Goal: Information Seeking & Learning: Understand process/instructions

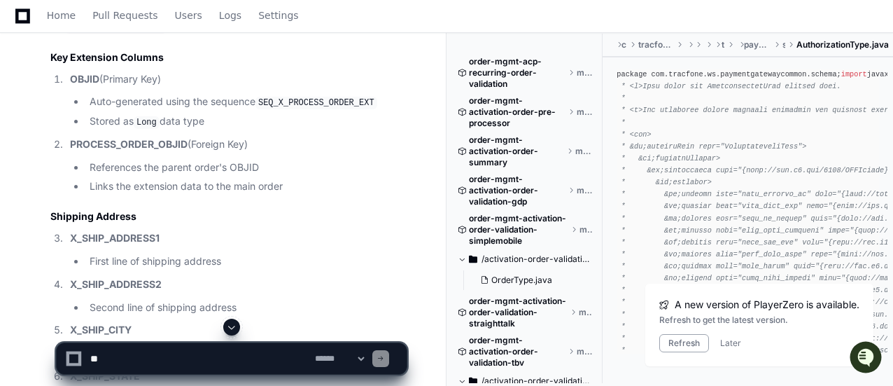
scroll to position [23130, 0]
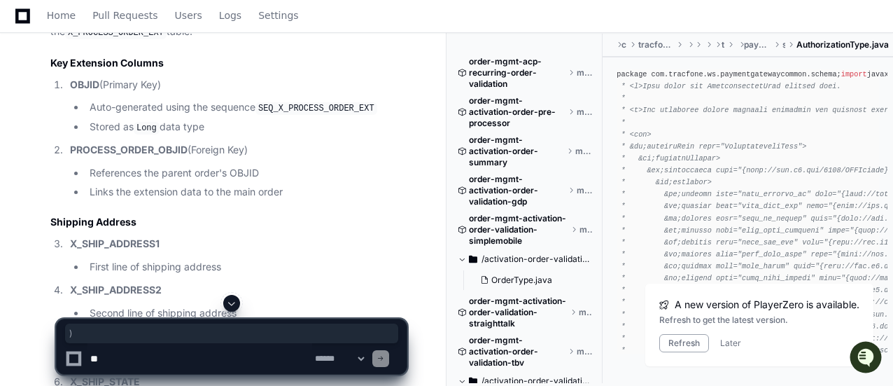
drag, startPoint x: 305, startPoint y: 145, endPoint x: 39, endPoint y: 129, distance: 266.3
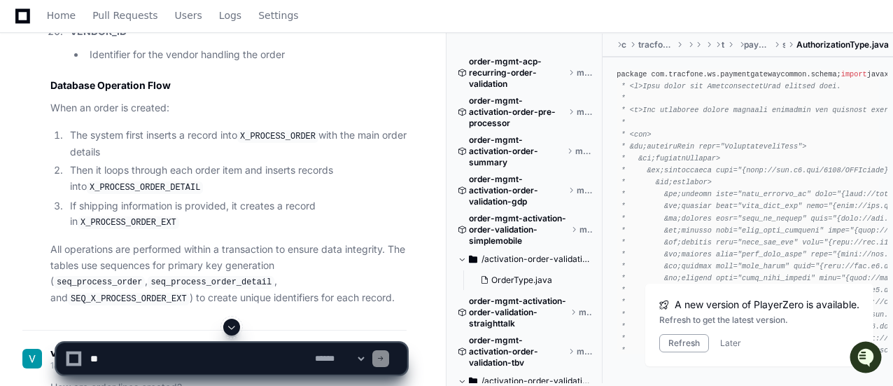
scroll to position [24320, 0]
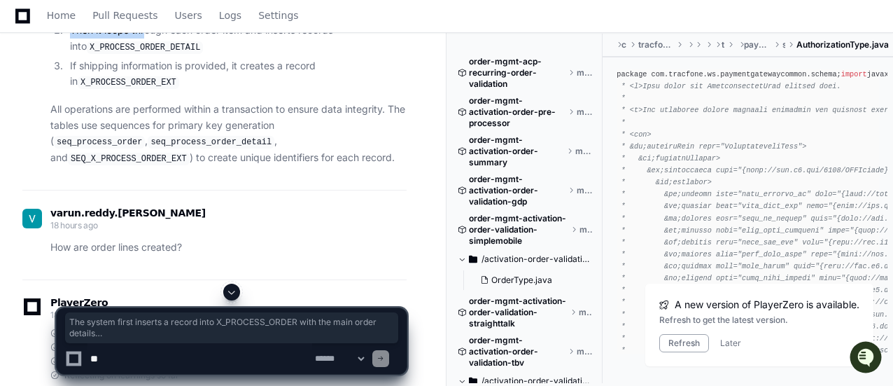
drag, startPoint x: 73, startPoint y: 140, endPoint x: 167, endPoint y: 229, distance: 130.2
click at [167, 90] on ol "The system first inserts a record into X_PROCESS_ORDER with the main order deta…" at bounding box center [228, 38] width 356 height 103
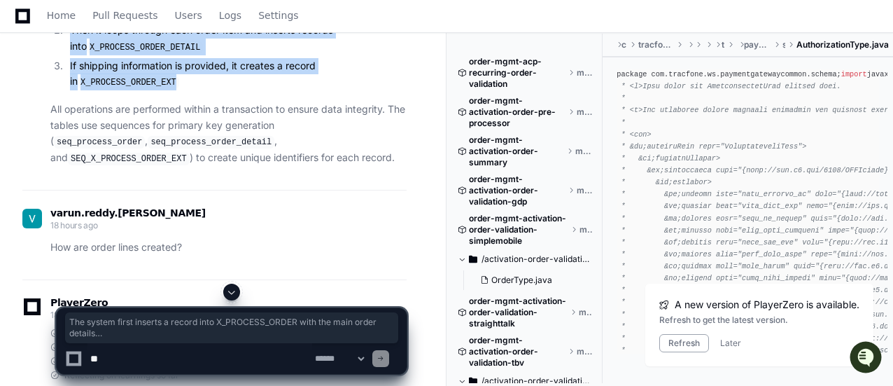
click at [178, 90] on li "If shipping information is provided, it creates a record in X_PROCESS_ORDER_EXT" at bounding box center [236, 74] width 341 height 32
drag, startPoint x: 71, startPoint y: 139, endPoint x: 182, endPoint y: 227, distance: 141.4
click at [182, 90] on ol "The system first inserts a record into X_PROCESS_ORDER with the main order deta…" at bounding box center [228, 38] width 356 height 103
click at [213, 90] on li "If shipping information is provided, it creates a record in X_PROCESS_ORDER_EXT" at bounding box center [236, 74] width 341 height 32
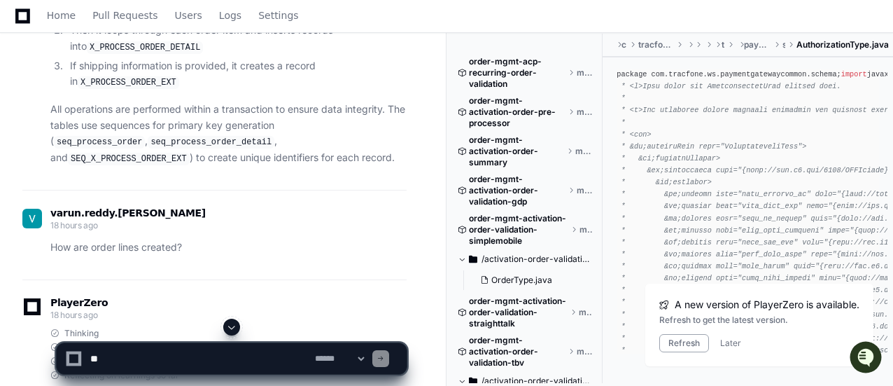
click at [234, 323] on span at bounding box center [231, 326] width 11 height 11
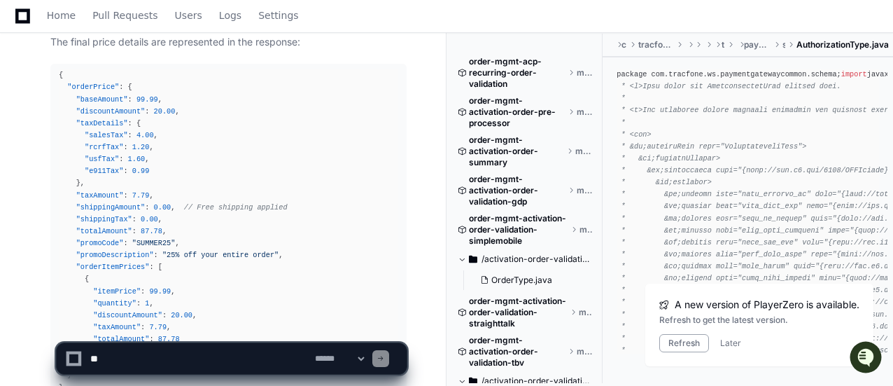
scroll to position [36459, 0]
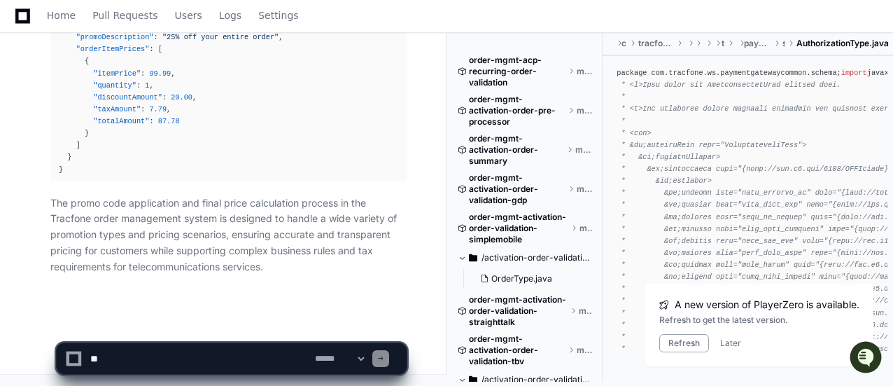
click at [221, 353] on textarea at bounding box center [199, 358] width 225 height 31
type textarea "*"
click at [214, 350] on textarea at bounding box center [199, 358] width 225 height 31
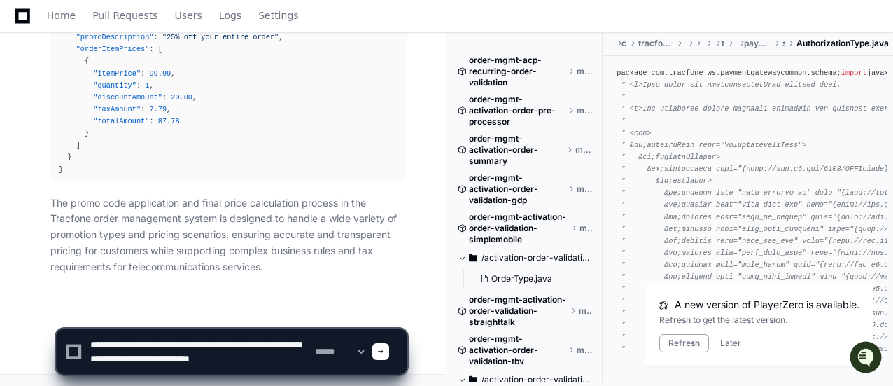
scroll to position [4, 0]
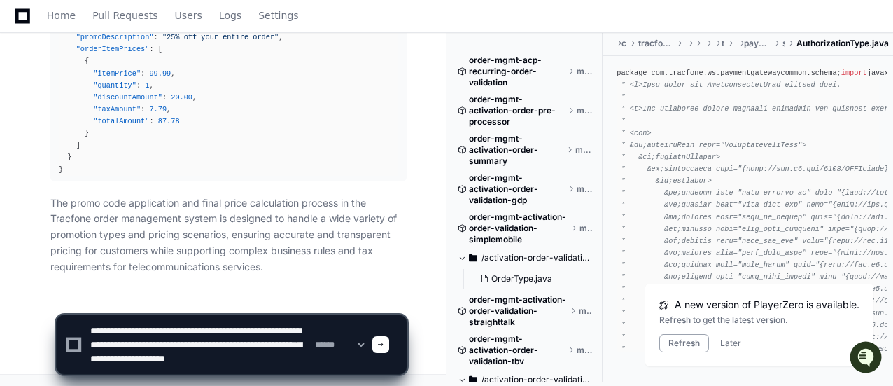
type textarea "**********"
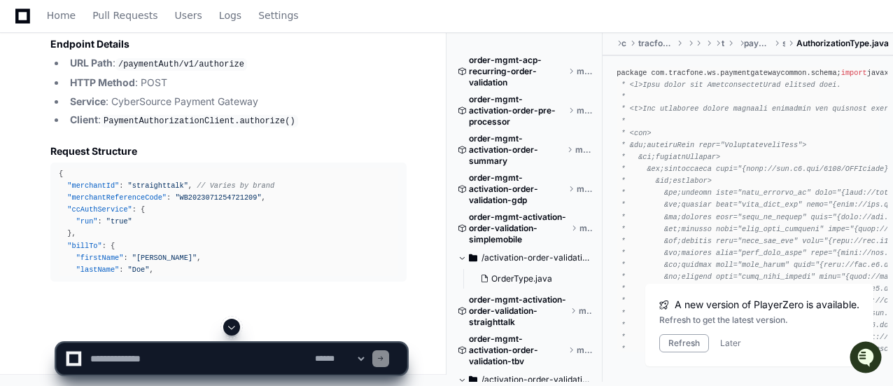
scroll to position [37482, 0]
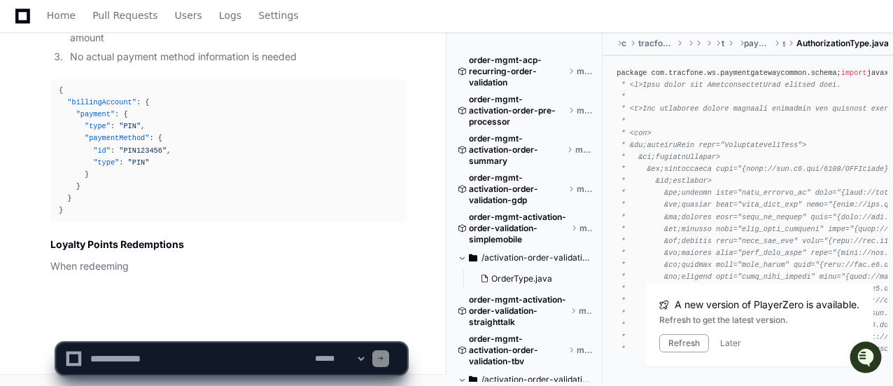
scroll to position [41789, 0]
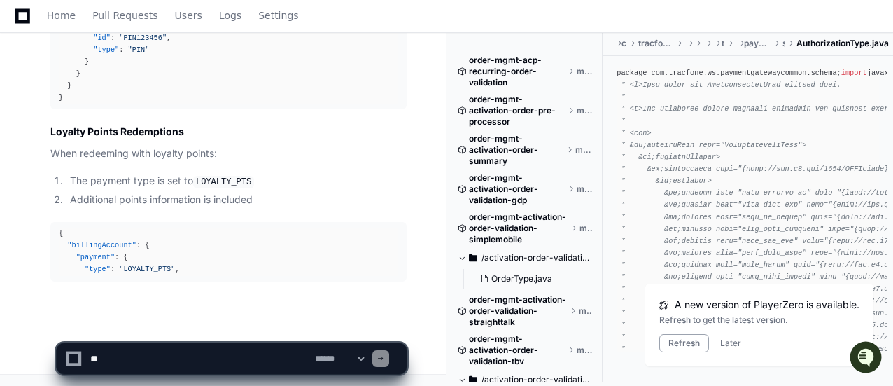
scroll to position [41901, 0]
click at [174, 269] on div "{ "billingAccount" : { "payment" : { "type" : "LOYALTY_PTS" ," at bounding box center [228, 251] width 339 height 48
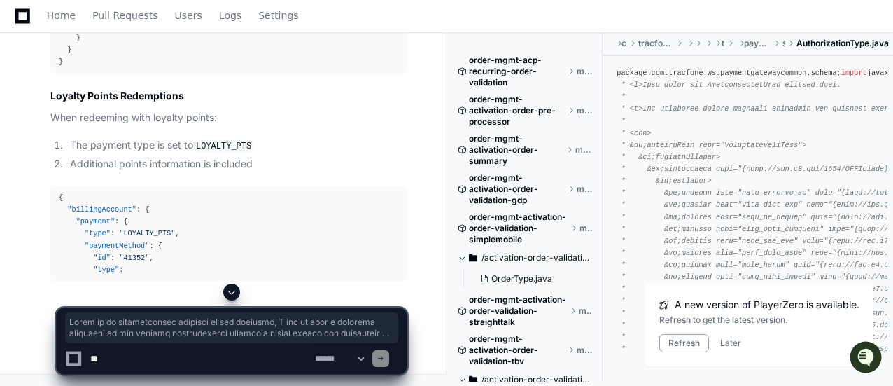
click at [190, 253] on div "{ "billingAccount" : { "payment" : { "type" : "LOYALTY_PTS" , "paymentMethod" :…" at bounding box center [228, 234] width 339 height 84
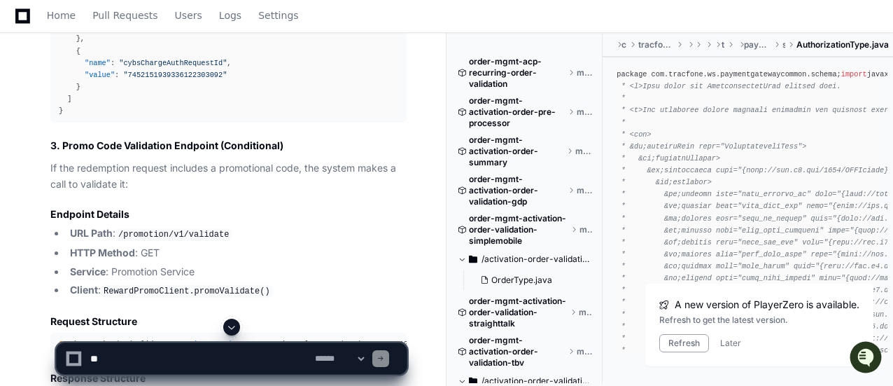
scroll to position [37483, 0]
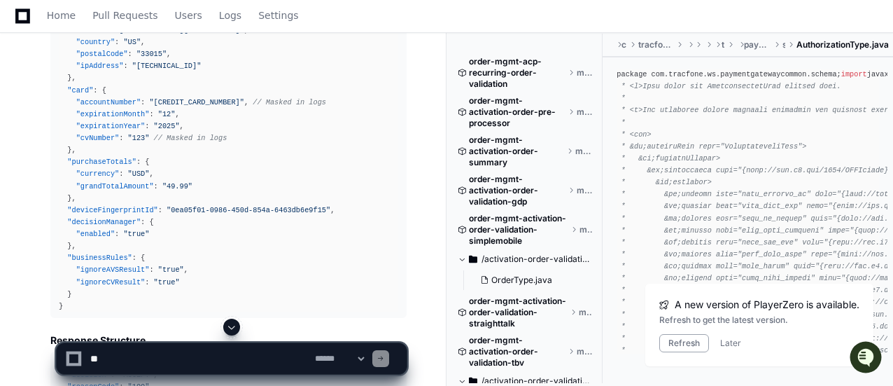
click at [102, 357] on textarea at bounding box center [199, 358] width 225 height 31
paste textarea "**********"
type textarea "**********"
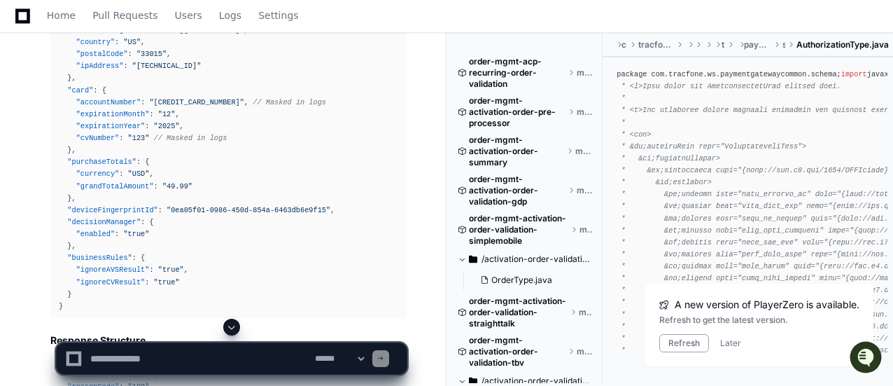
click at [173, 356] on textarea at bounding box center [199, 358] width 225 height 31
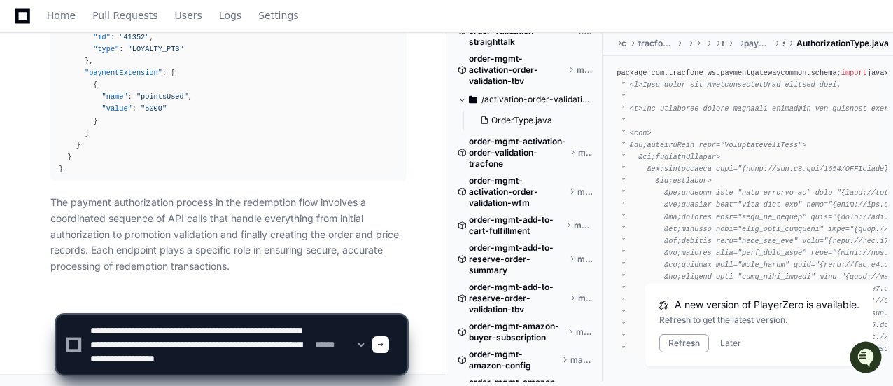
scroll to position [42157, 0]
type textarea "**********"
click at [384, 342] on span at bounding box center [380, 344] width 7 height 7
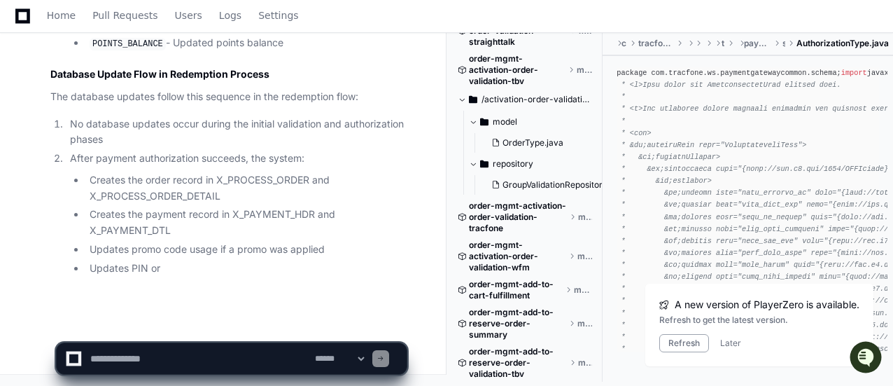
scroll to position [44997, 0]
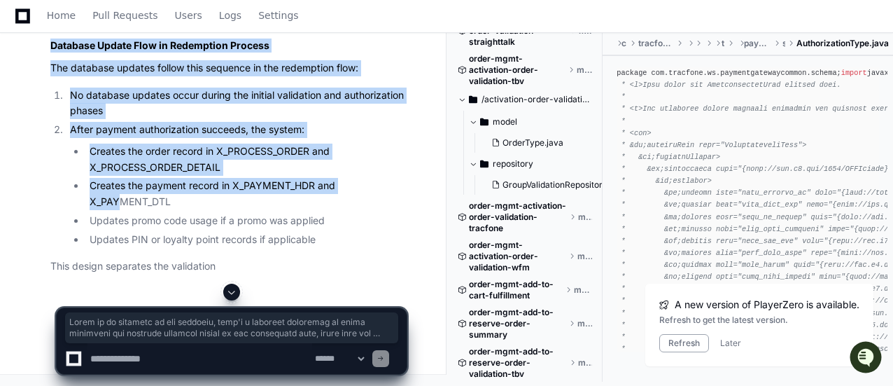
drag, startPoint x: 52, startPoint y: 115, endPoint x: 160, endPoint y: 212, distance: 144.6
click at [160, 210] on li "Creates the payment record in X_PAYMENT_HDR and X_PAYMENT_DTL" at bounding box center [245, 194] width 321 height 32
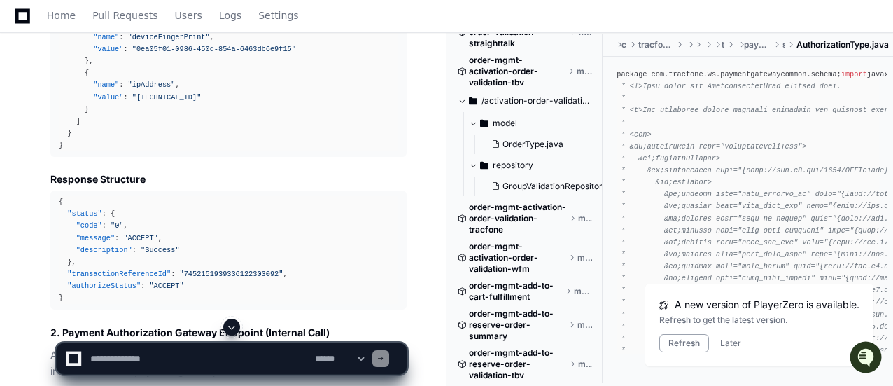
scroll to position [36728, 0]
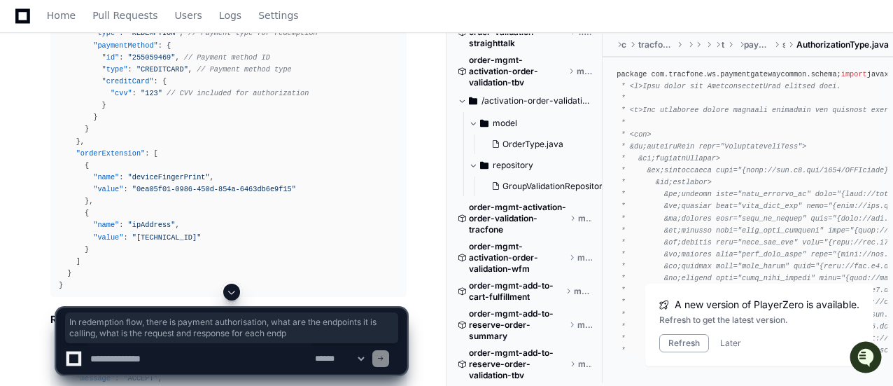
drag, startPoint x: 136, startPoint y: 107, endPoint x: 343, endPoint y: 108, distance: 207.1
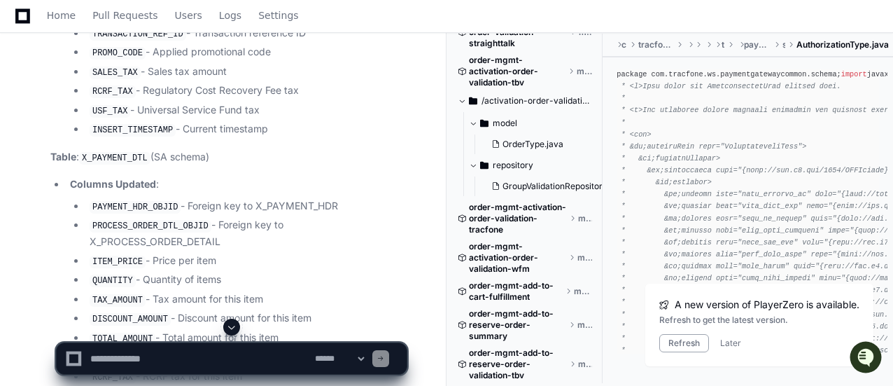
scroll to position [42815, 0]
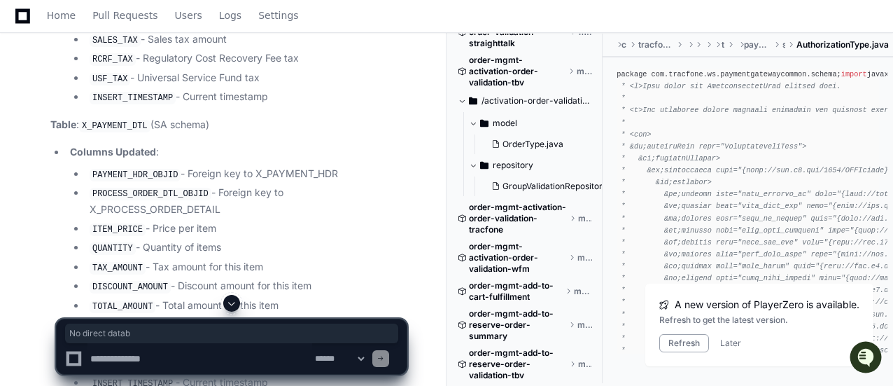
drag, startPoint x: 217, startPoint y: 138, endPoint x: 264, endPoint y: 141, distance: 47.7
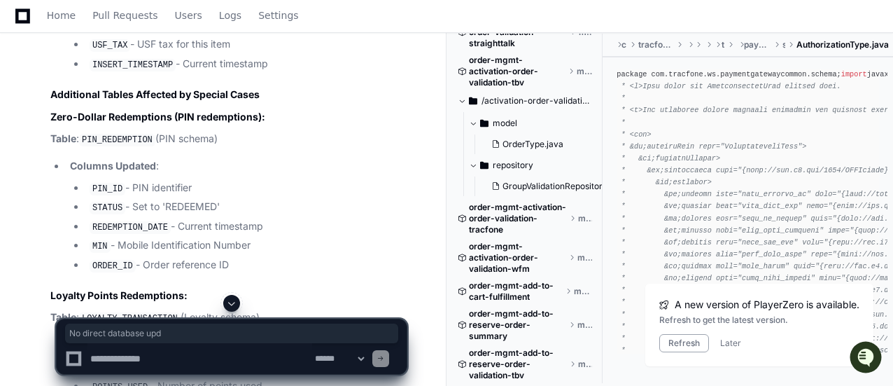
scroll to position [43165, 0]
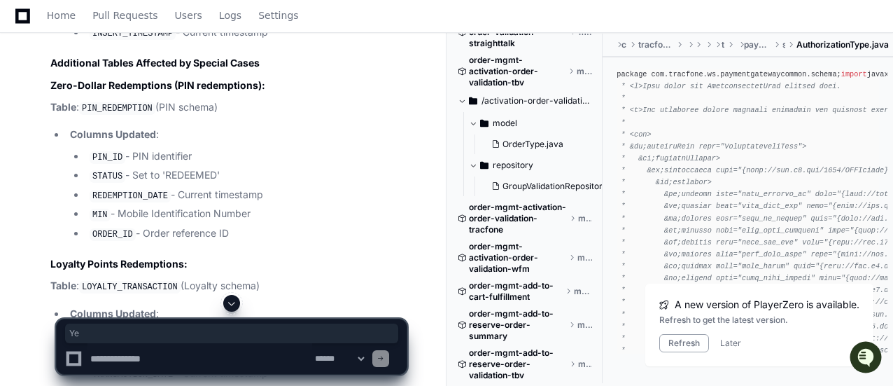
drag, startPoint x: 145, startPoint y: 109, endPoint x: 231, endPoint y: 122, distance: 87.0
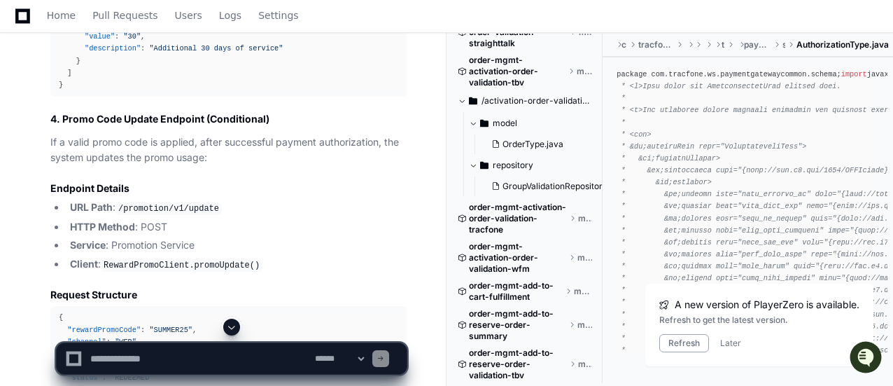
scroll to position [38637, 0]
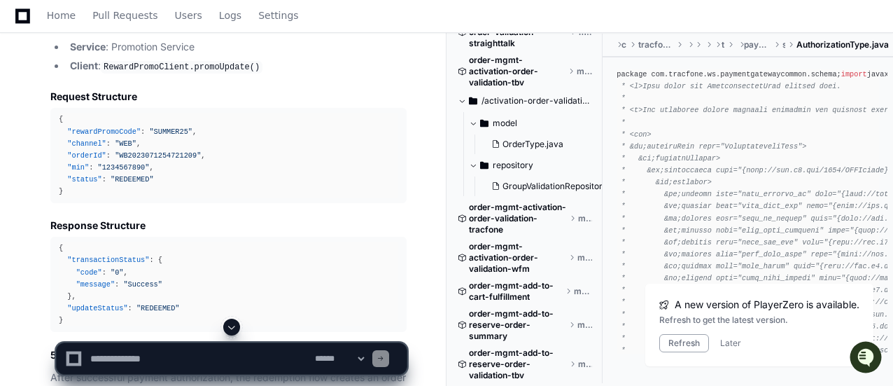
click at [238, 330] on button at bounding box center [231, 326] width 17 height 17
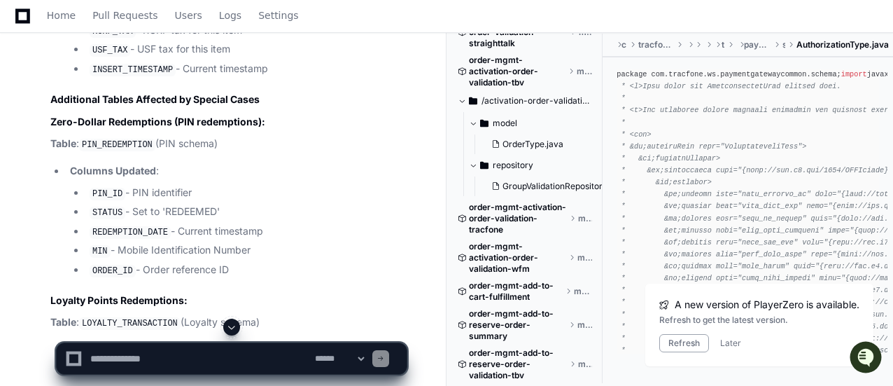
click at [239, 367] on textarea at bounding box center [199, 358] width 225 height 31
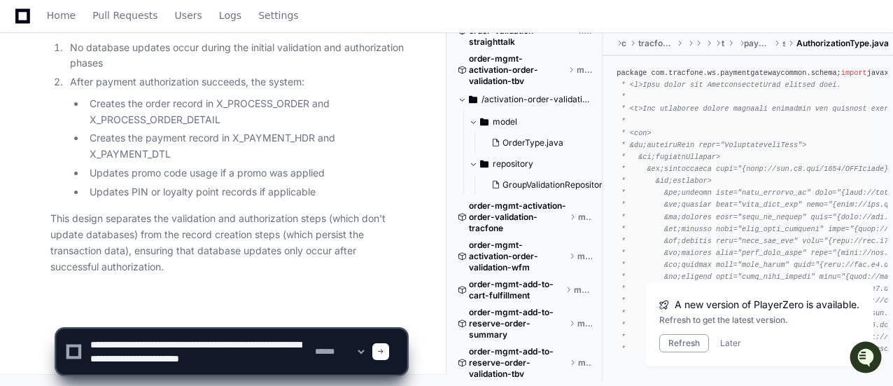
type textarea "**********"
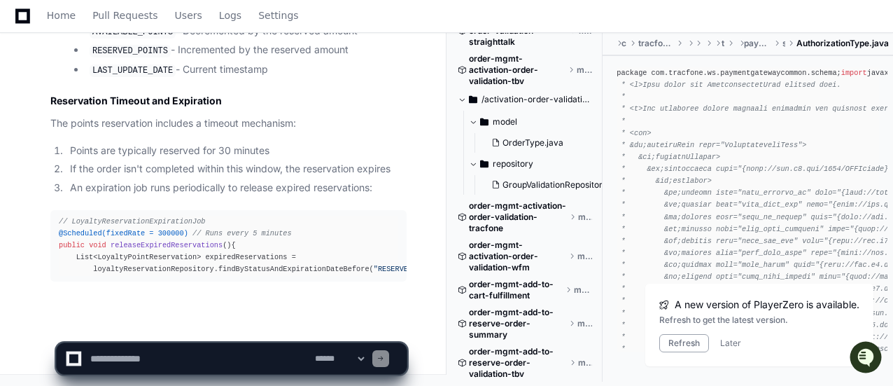
scroll to position [47346, 0]
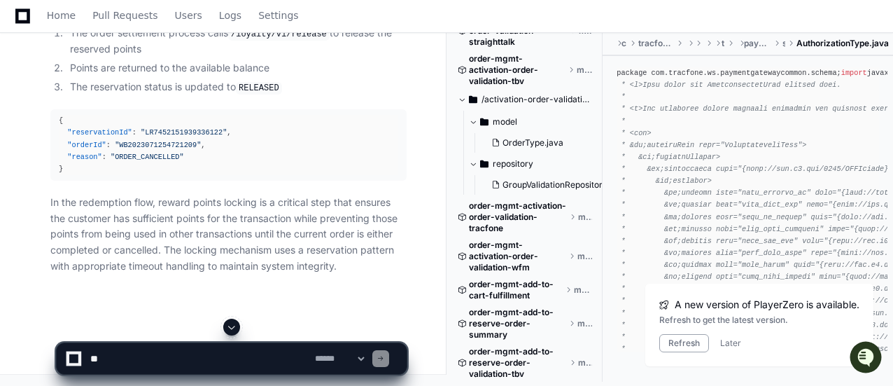
scroll to position [48071, 0]
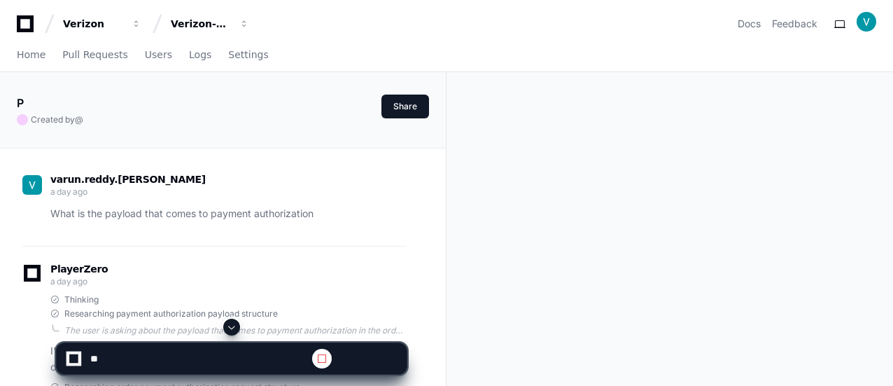
click at [235, 324] on span at bounding box center [231, 326] width 11 height 11
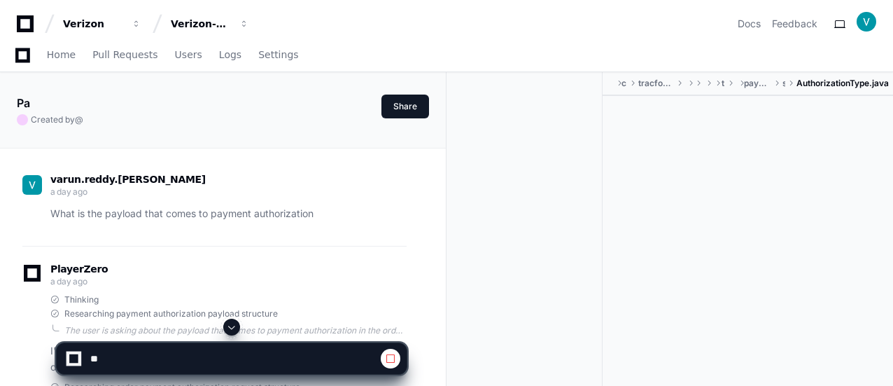
click at [231, 319] on button at bounding box center [231, 326] width 17 height 17
click at [231, 325] on span at bounding box center [231, 326] width 11 height 11
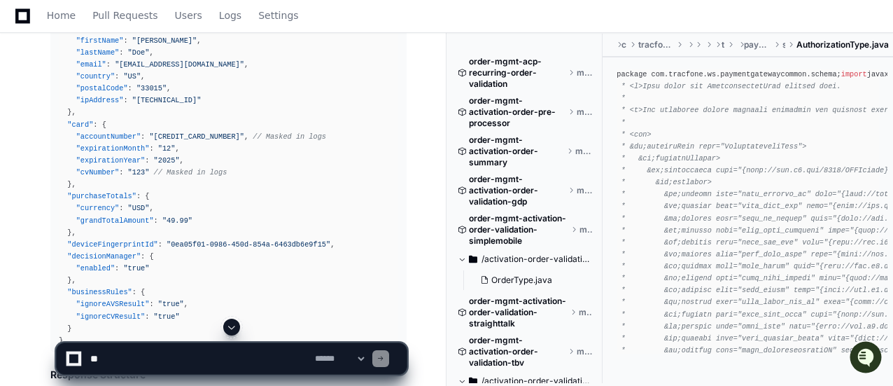
scroll to position [37474, 0]
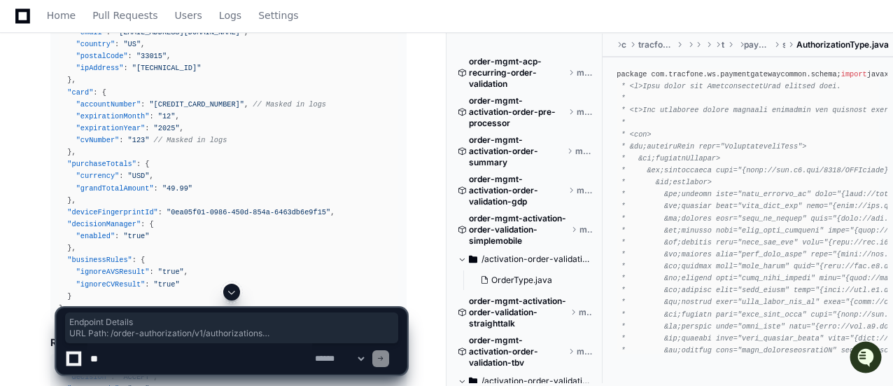
drag, startPoint x: 50, startPoint y: 100, endPoint x: 335, endPoint y: 174, distance: 294.3
copy article "Endpoint Details URL Path : /order-authorization/v1/authorizations HTTP Method …"
click at [485, 381] on div at bounding box center [553, 334] width 215 height 102
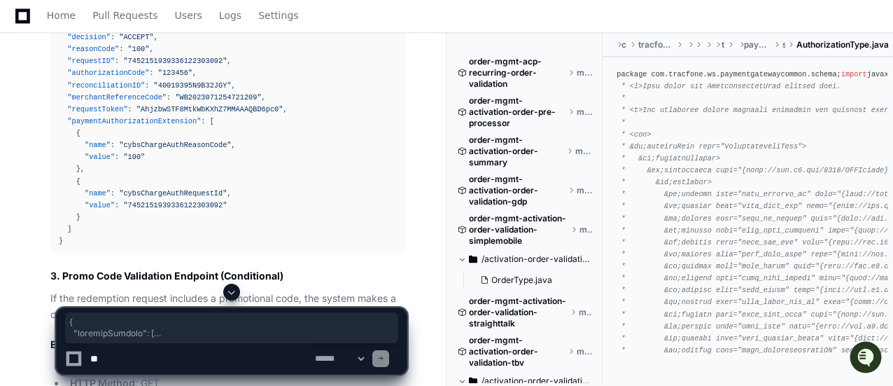
scroll to position [38225, 0]
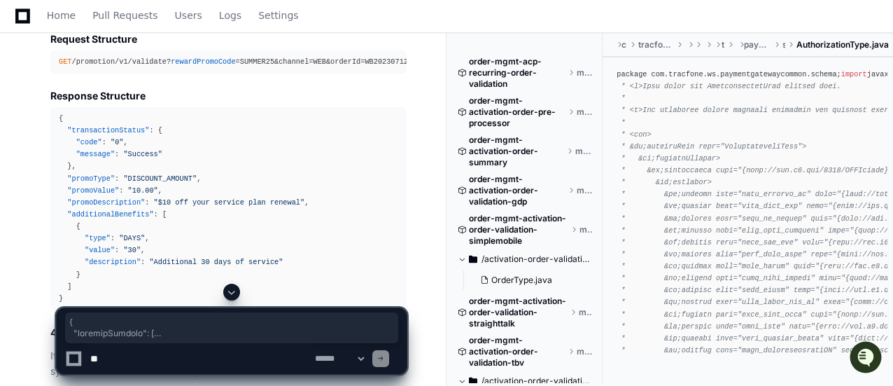
drag, startPoint x: 59, startPoint y: 89, endPoint x: 90, endPoint y: 278, distance: 191.4
copy div "{ "relatedParties" : [ { "party" : { "partyExtension" : [ { "name" : "source" ,…"
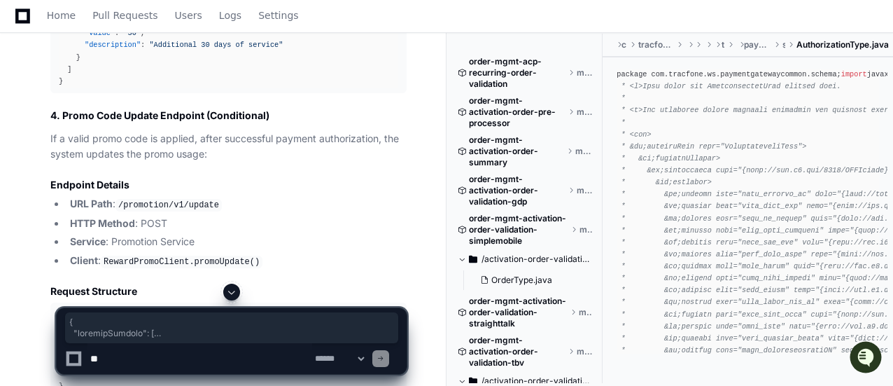
scroll to position [38505, 0]
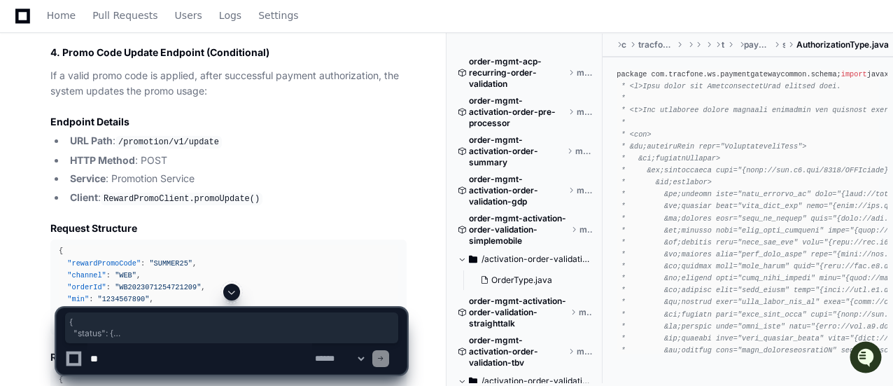
drag, startPoint x: 59, startPoint y: 72, endPoint x: 83, endPoint y: 171, distance: 101.5
copy div "{ "status" : { "code" : "0" , "message" : "ACCEPT" , "description" : "Success" …"
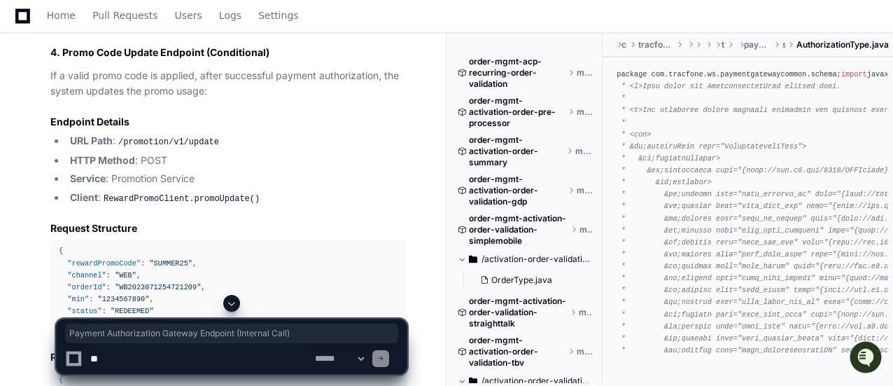
drag, startPoint x: 62, startPoint y: 202, endPoint x: 334, endPoint y: 199, distance: 272.9
drag, startPoint x: 194, startPoint y: 198, endPoint x: 71, endPoint y: 197, distance: 122.5
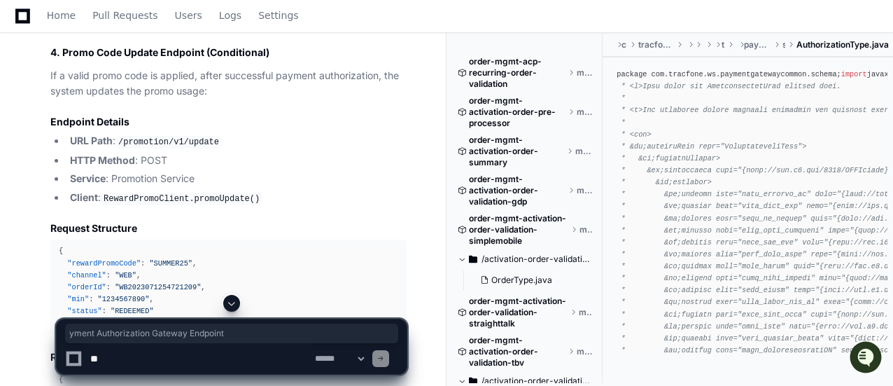
drag, startPoint x: 60, startPoint y: 198, endPoint x: 349, endPoint y: 206, distance: 289.1
copy h2 "Payment Authorization Gateway Endpoint (Internal Call)"
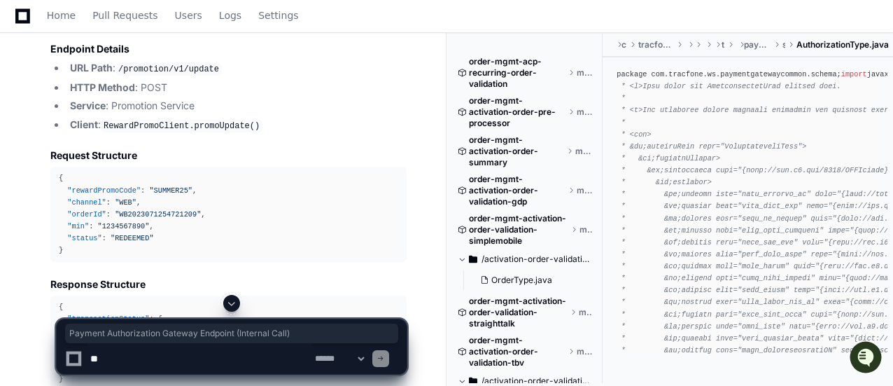
scroll to position [38645, 0]
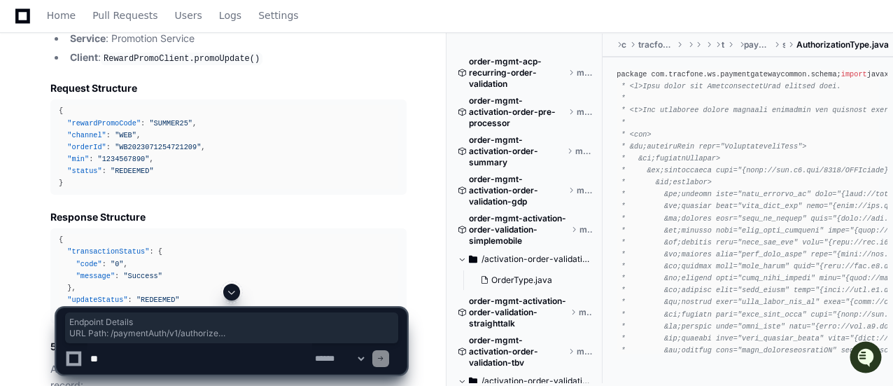
drag, startPoint x: 50, startPoint y: 129, endPoint x: 292, endPoint y: 197, distance: 250.8
copy article "Endpoint Details URL Path : /paymentAuth/v1/authorize HTTP Method : POST Servic…"
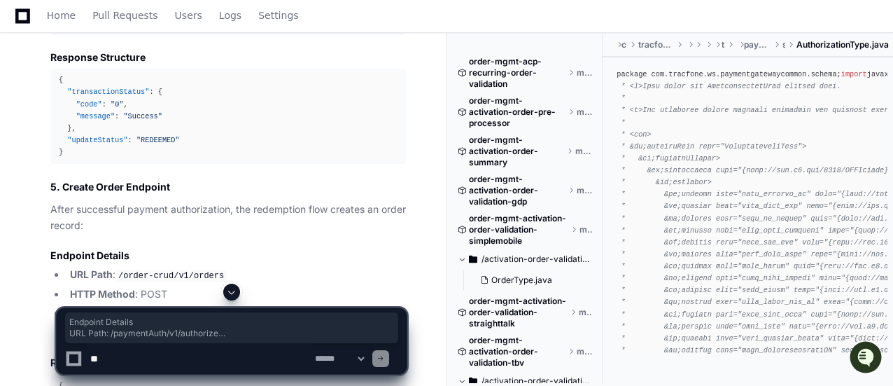
scroll to position [38715, 0]
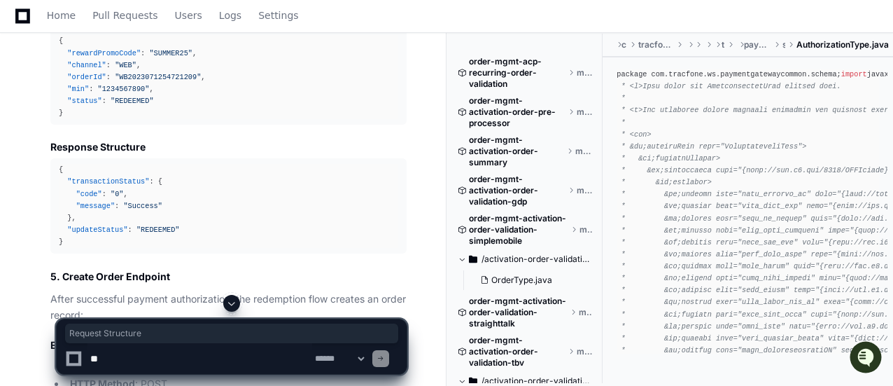
drag, startPoint x: 50, startPoint y: 164, endPoint x: 151, endPoint y: 164, distance: 100.8
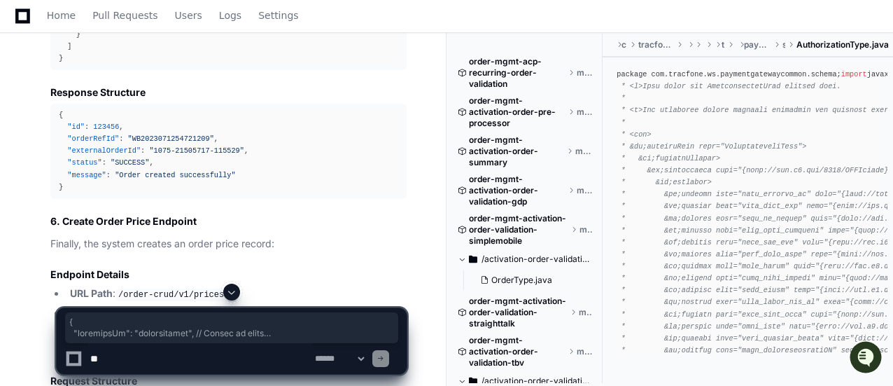
scroll to position [39370, 0]
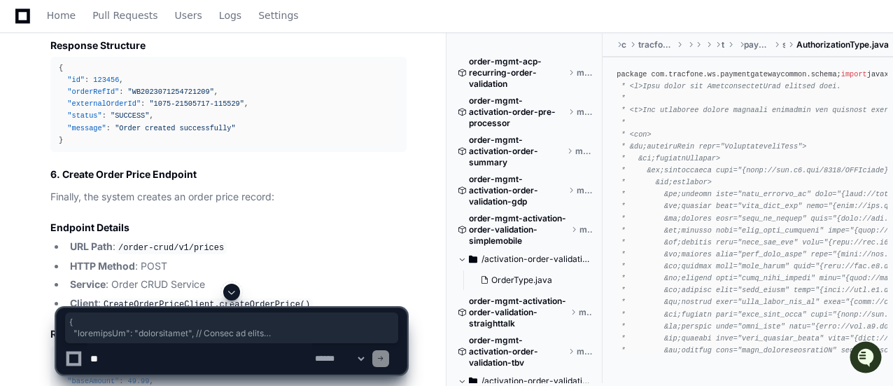
drag, startPoint x: 60, startPoint y: 47, endPoint x: 104, endPoint y: 185, distance: 145.2
copy article "{ "merchantId" : "straighttalk" , // Varies by brand "merchantReferenceCode" : …"
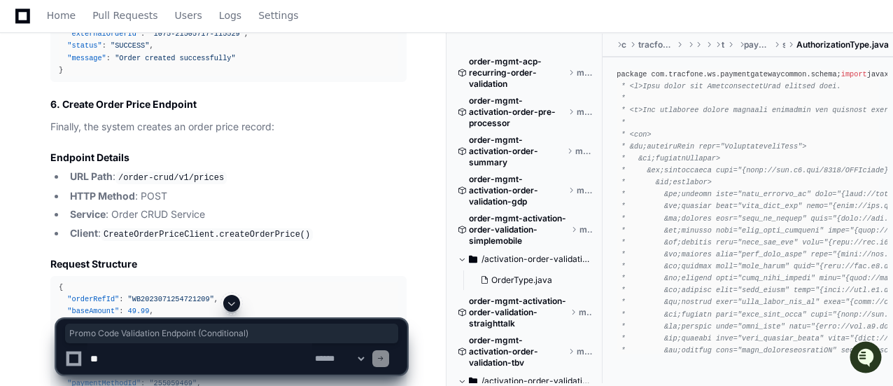
drag, startPoint x: 62, startPoint y: 153, endPoint x: 304, endPoint y: 153, distance: 242.8
copy h2 "Promo Code Validation Endpoint (Conditional)"
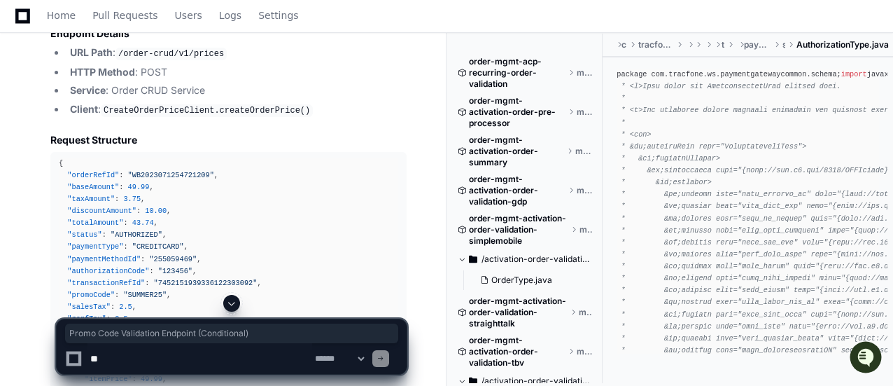
scroll to position [39580, 0]
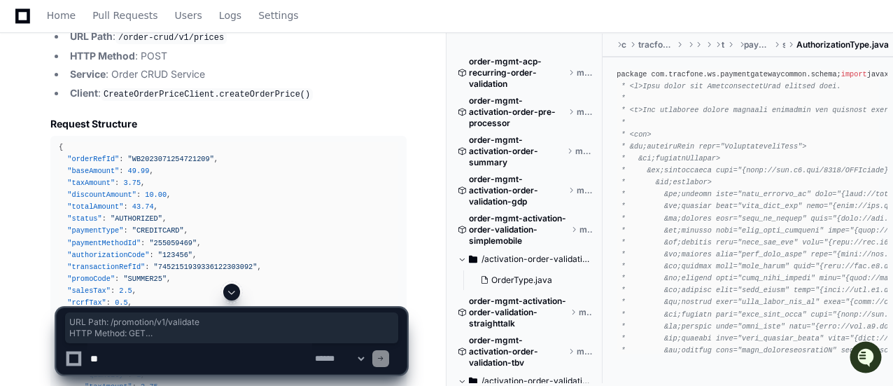
drag, startPoint x: 55, startPoint y: 101, endPoint x: 259, endPoint y: 162, distance: 212.3
copy ul "URL Path : /promotion/v1/validate HTTP Method : GET Service : Promotion Service…"
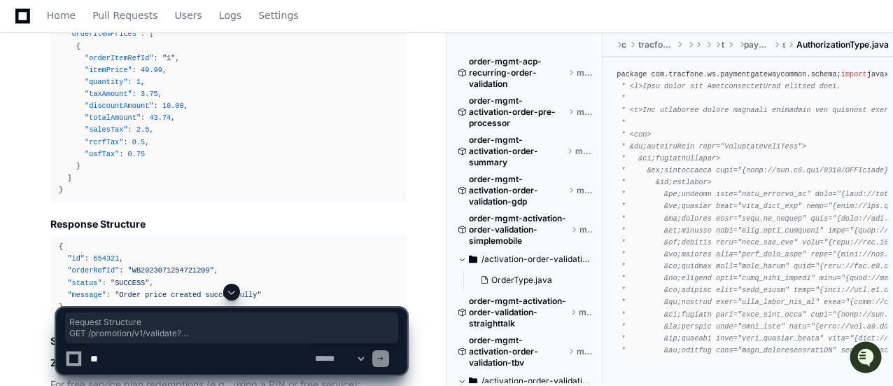
scroll to position [39956, 0]
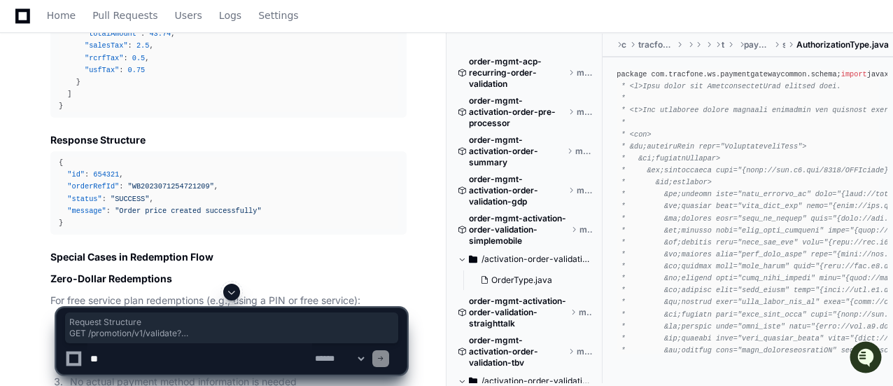
drag, startPoint x: 50, startPoint y: 49, endPoint x: 81, endPoint y: 73, distance: 39.3
copy article "Request Structure GET /promotion/v1/validate? rewardPromoCode =SUMMER25&channel…"
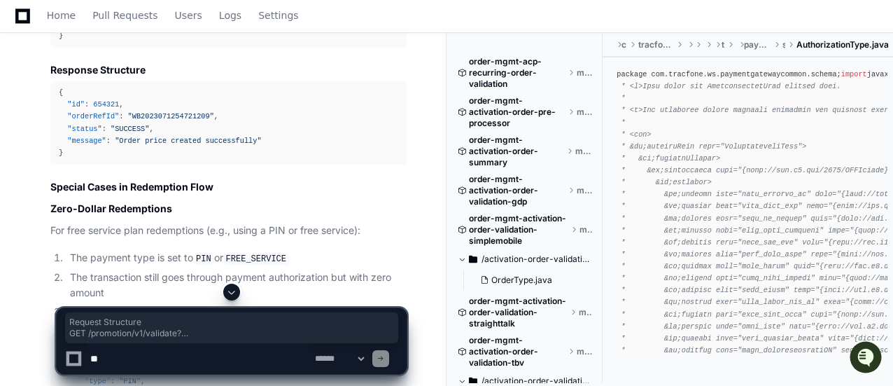
scroll to position [39956, 0]
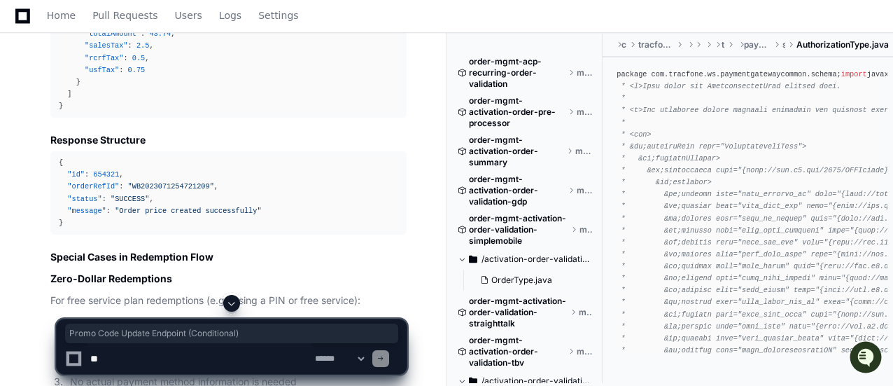
drag, startPoint x: 61, startPoint y: 106, endPoint x: 282, endPoint y: 109, distance: 221.1
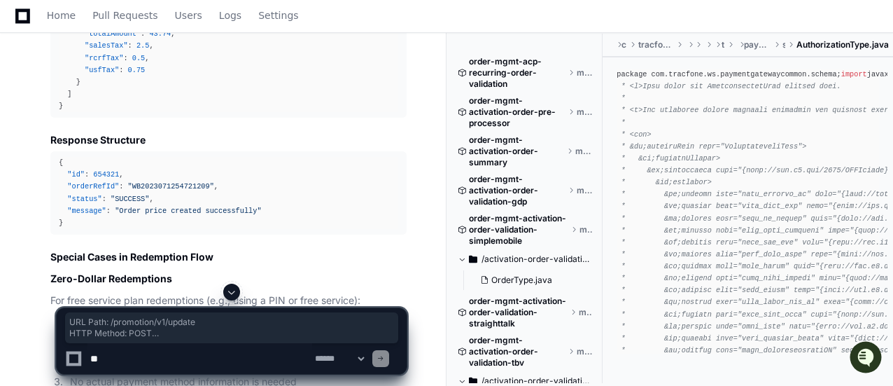
drag, startPoint x: 56, startPoint y: 190, endPoint x: 248, endPoint y: 248, distance: 200.5
copy ul "URL Path : /promotion/v1/update HTTP Method : POST Service : Promotion Service …"
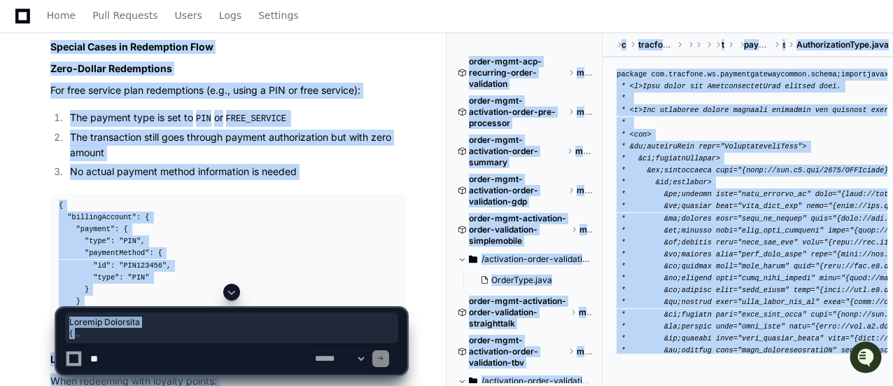
scroll to position [40177, 0]
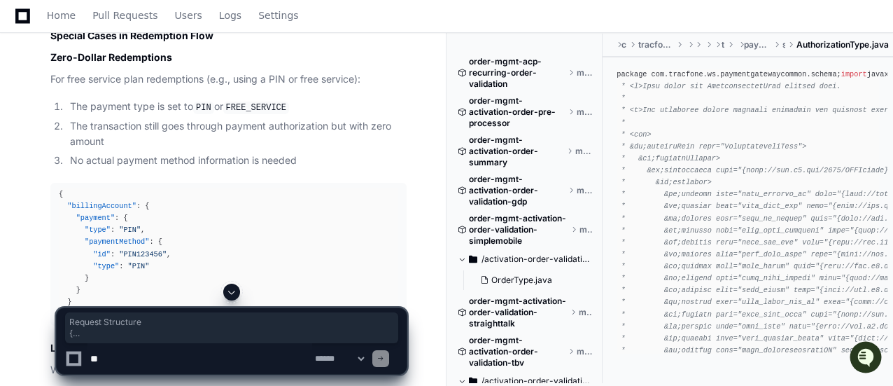
drag, startPoint x: 50, startPoint y: 69, endPoint x: 112, endPoint y: 278, distance: 218.1
copy article "Request Structure { "rewardPromoCode" : "SUMMER25" , "channel" : "WEB" , "order…"
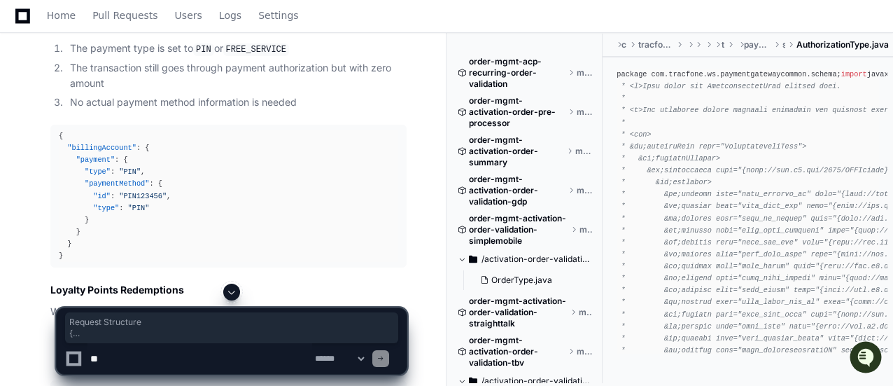
scroll to position [40387, 0]
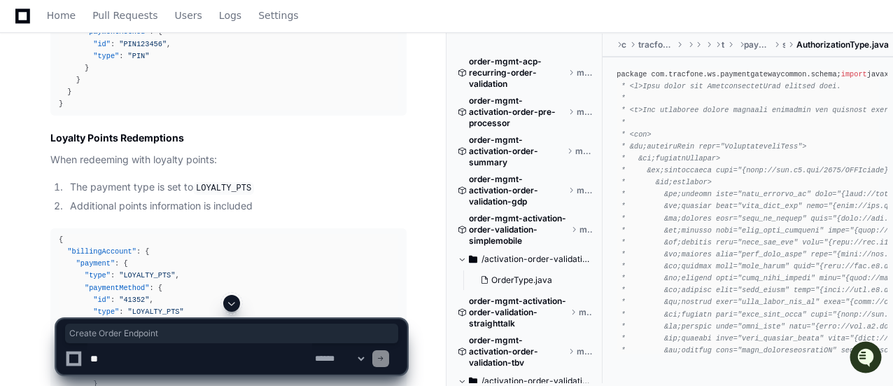
drag, startPoint x: 62, startPoint y: 107, endPoint x: 190, endPoint y: 101, distance: 128.2
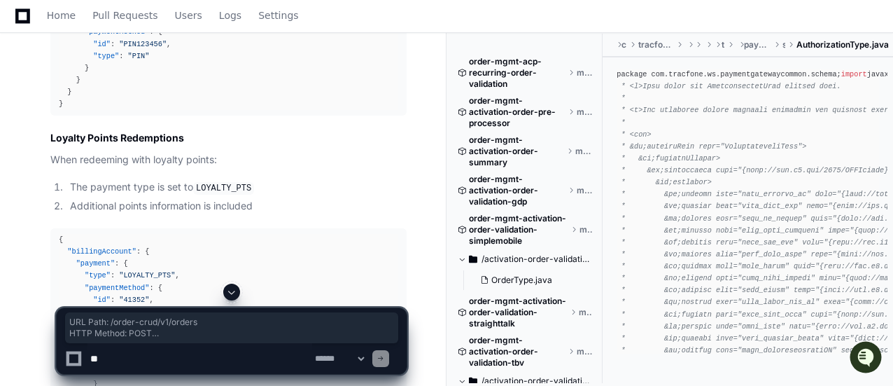
drag, startPoint x: 70, startPoint y: 194, endPoint x: 268, endPoint y: 242, distance: 203.8
copy ul "URL Path : /order-crud/v1/orders HTTP Method : POST Service : Order CRUD Servic…"
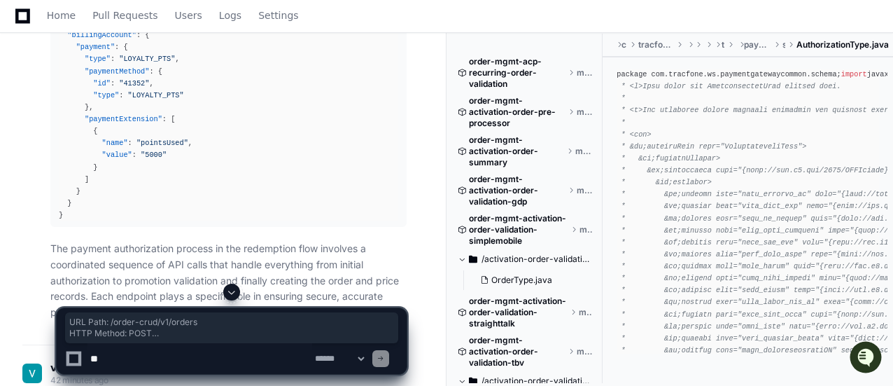
scroll to position [40597, 0]
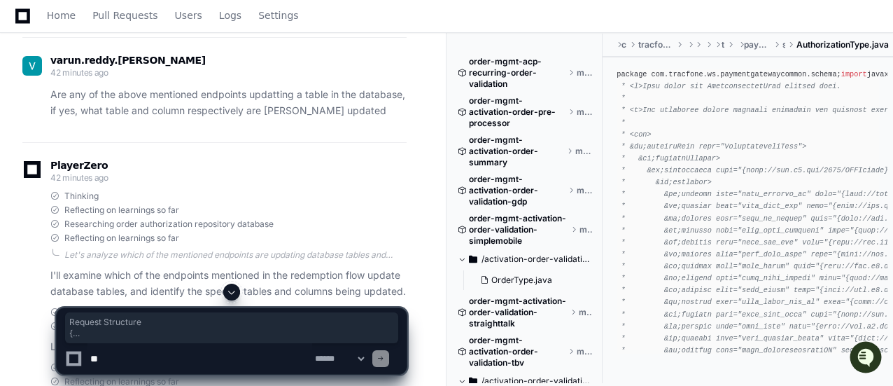
scroll to position [40971, 0]
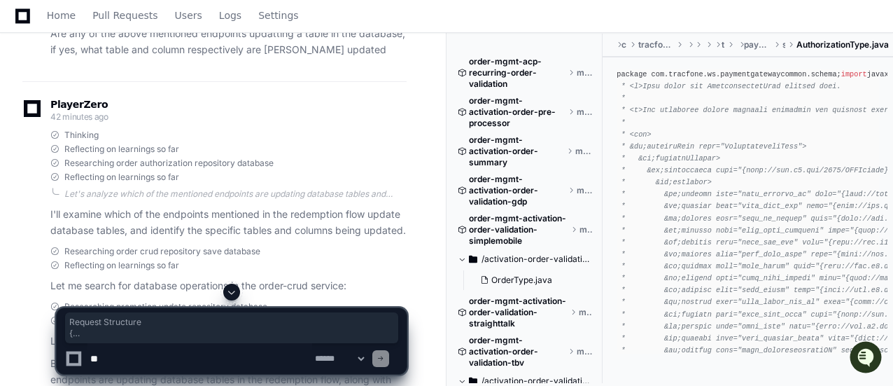
drag, startPoint x: 50, startPoint y: 72, endPoint x: 81, endPoint y: 44, distance: 41.6
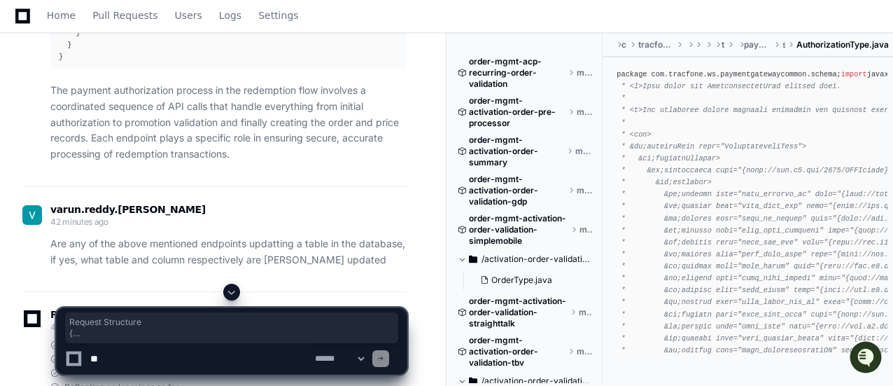
copy article "Request Structure { "orderRefId" : "WB2023071254721209" , "externalOrderId" : "…"
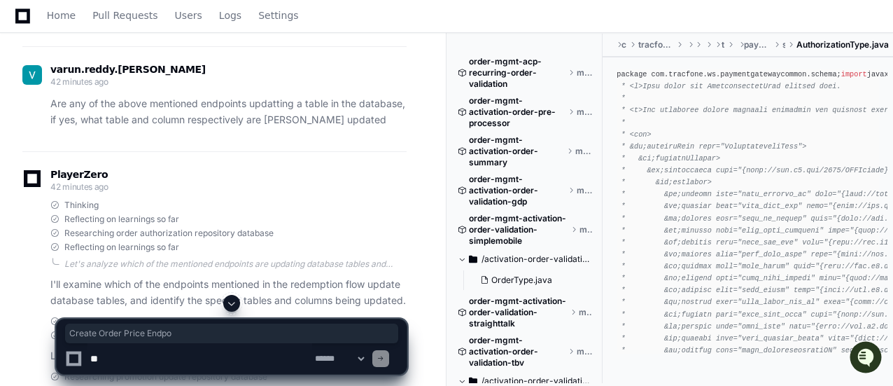
drag, startPoint x: 62, startPoint y: 143, endPoint x: 183, endPoint y: 143, distance: 121.0
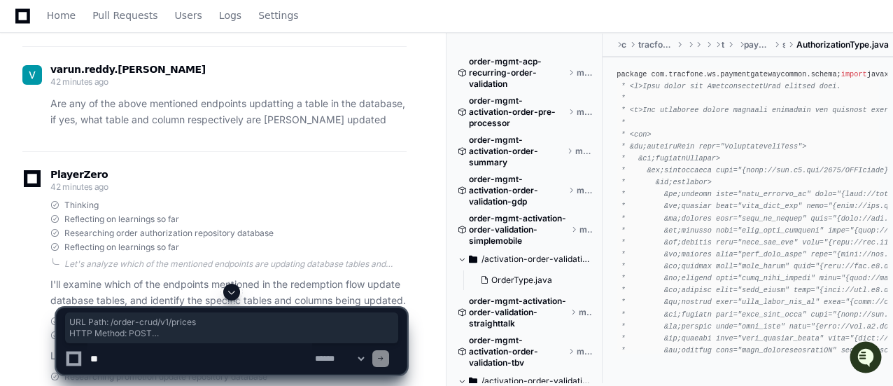
drag, startPoint x: 71, startPoint y: 218, endPoint x: 304, endPoint y: 264, distance: 237.7
copy ul "URL Path : /order-crud/v1/prices HTTP Method : POST Service : Order CRUD Servic…"
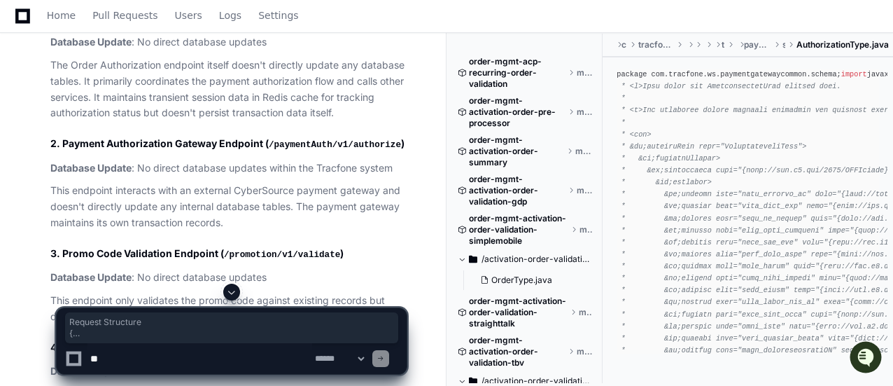
scroll to position [41407, 0]
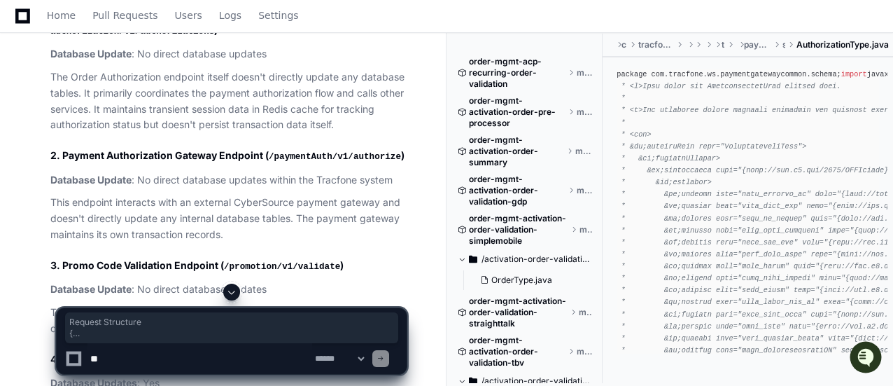
drag, startPoint x: 52, startPoint y: 97, endPoint x: 155, endPoint y: 271, distance: 202.7
copy article "Request Structure { "orderRefId" : "WB2023071254721209" , "baseAmount" : 49.99 …"
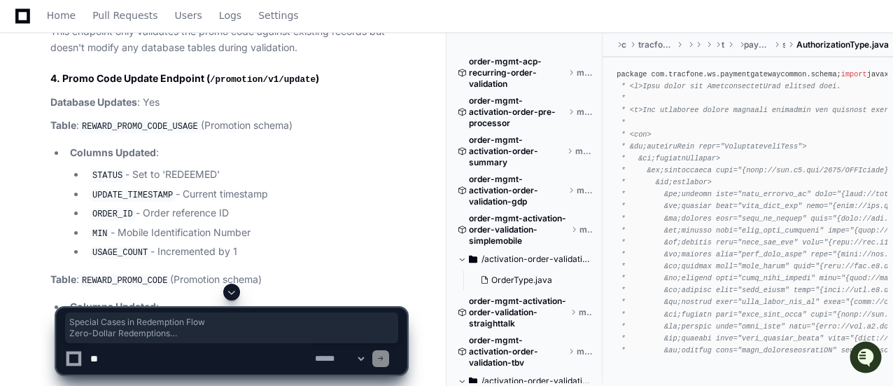
scroll to position [41775, 0]
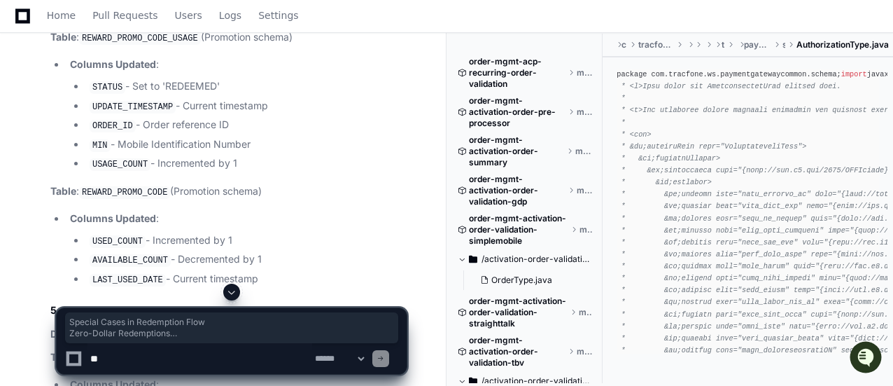
drag, startPoint x: 50, startPoint y: 101, endPoint x: 309, endPoint y: 68, distance: 261.0
copy article "Special Cases in Redemption Flow Zero-Dollar Redemptions For free service plan …"
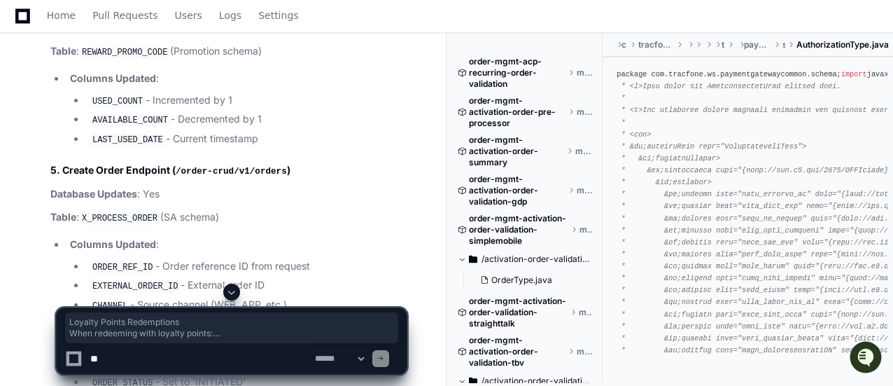
drag, startPoint x: 49, startPoint y: 111, endPoint x: 274, endPoint y: 174, distance: 234.1
copy article "Loyalty Points Redemptions When redeeming with loyalty points: The payment type…"
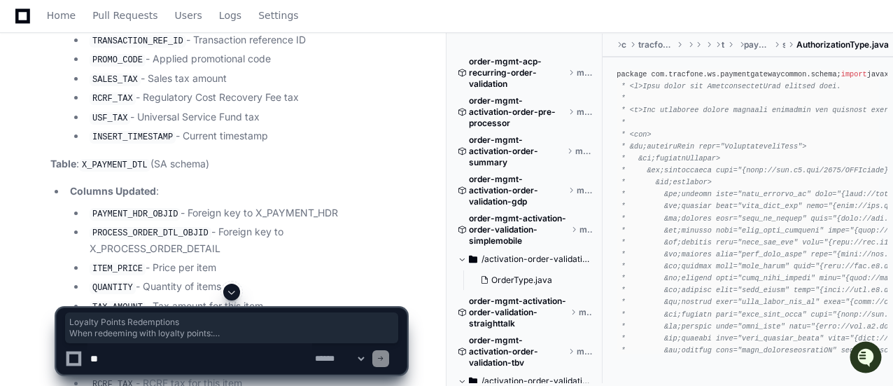
scroll to position [42825, 0]
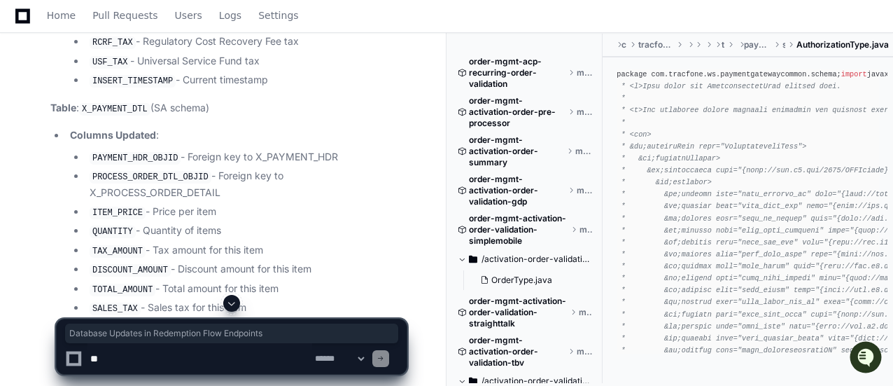
drag, startPoint x: 50, startPoint y: 66, endPoint x: 346, endPoint y: 68, distance: 295.3
copy h1 "Database Updates in Redemption Flow Endpoints"
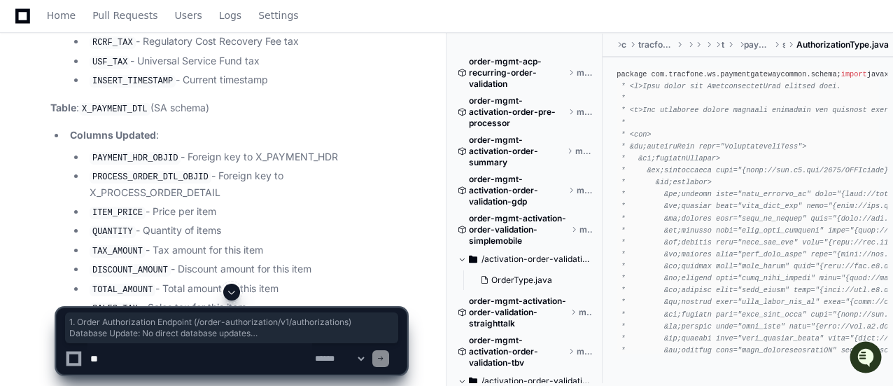
drag, startPoint x: 50, startPoint y: 94, endPoint x: 73, endPoint y: 147, distance: 57.3
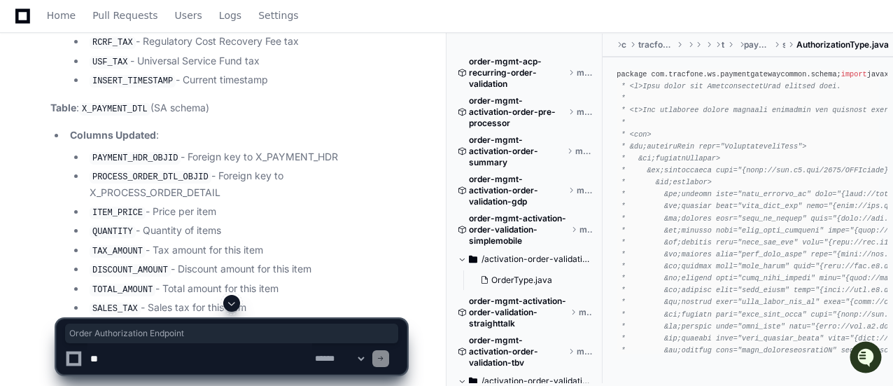
drag, startPoint x: 59, startPoint y: 95, endPoint x: 200, endPoint y: 101, distance: 140.8
copy h2 "Order Authorization Endpoint"
drag, startPoint x: 63, startPoint y: 218, endPoint x: 259, endPoint y: 226, distance: 196.1
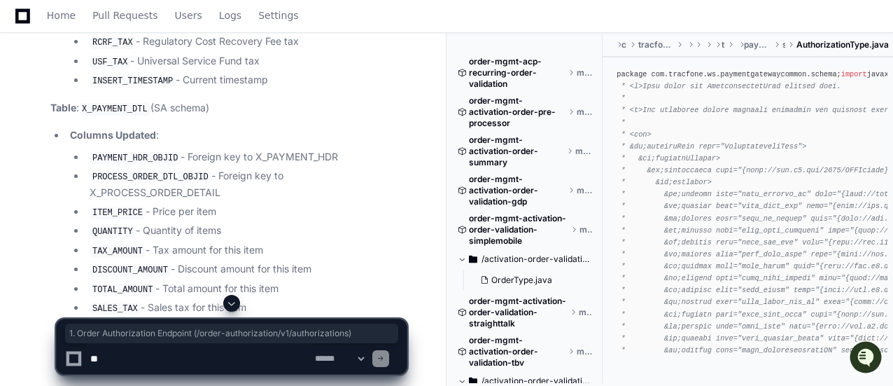
drag, startPoint x: 202, startPoint y: 95, endPoint x: 397, endPoint y: 101, distance: 194.6
drag, startPoint x: 200, startPoint y: 96, endPoint x: 59, endPoint y: 92, distance: 141.4
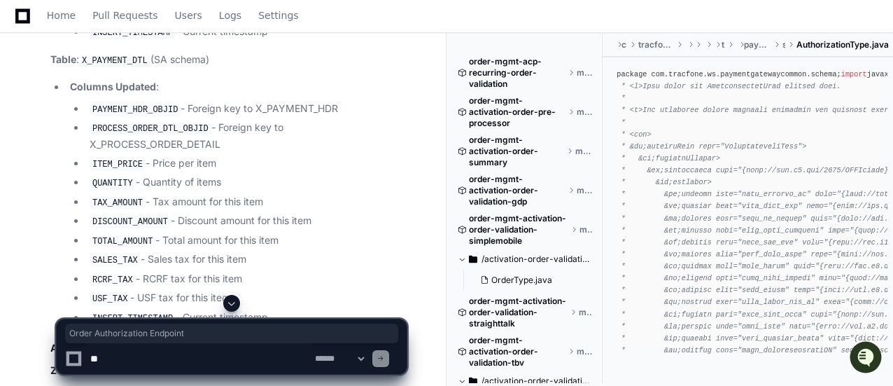
scroll to position [42895, 0]
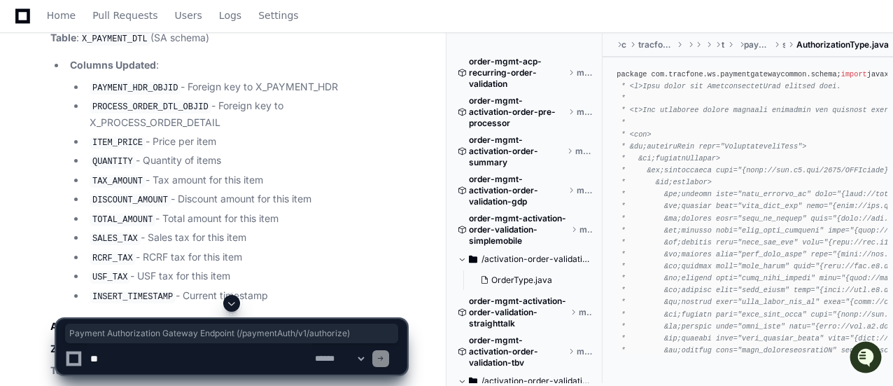
drag, startPoint x: 60, startPoint y: 150, endPoint x: 404, endPoint y: 153, distance: 344.3
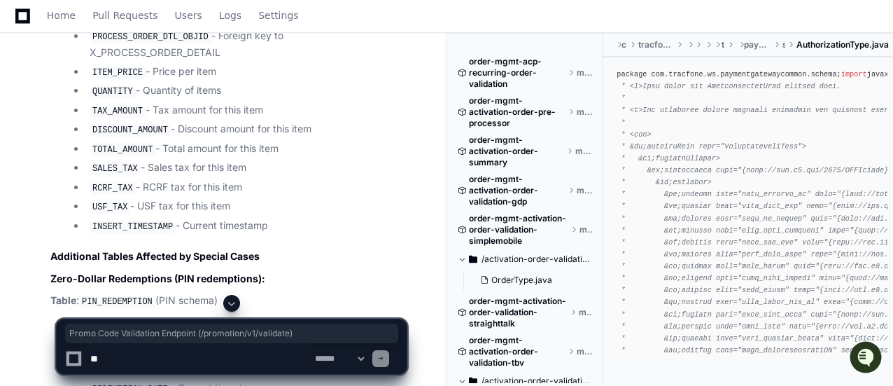
drag, startPoint x: 62, startPoint y: 190, endPoint x: 379, endPoint y: 183, distance: 317.8
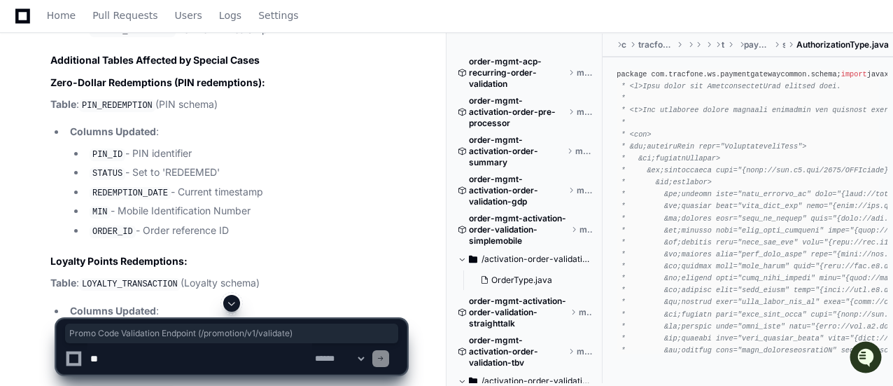
scroll to position [43175, 0]
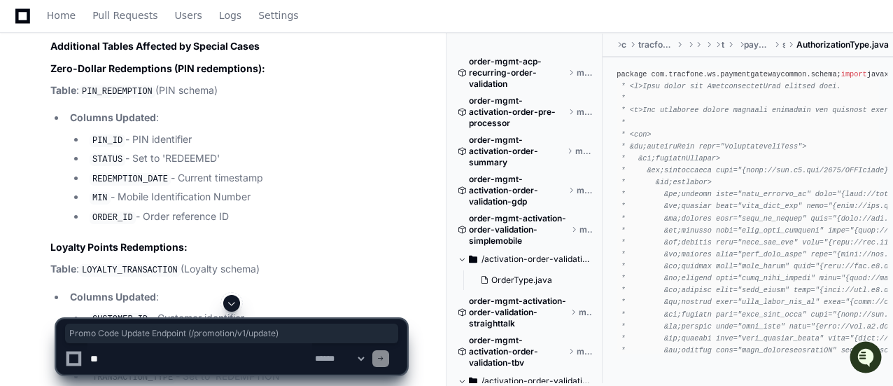
drag, startPoint x: 63, startPoint y: 71, endPoint x: 320, endPoint y: 70, distance: 257.5
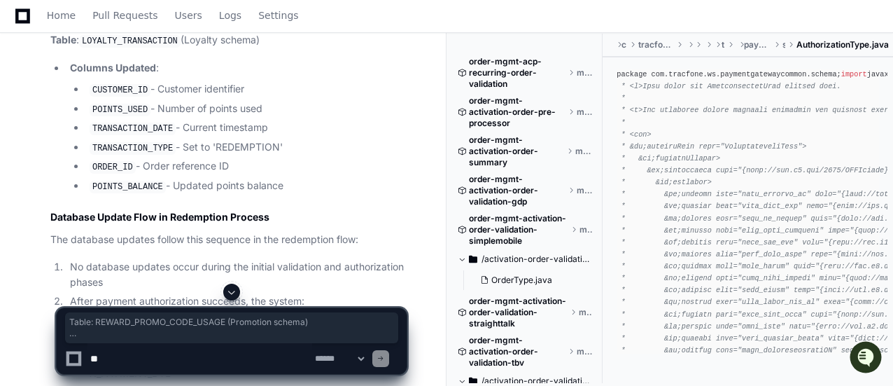
scroll to position [43464, 0]
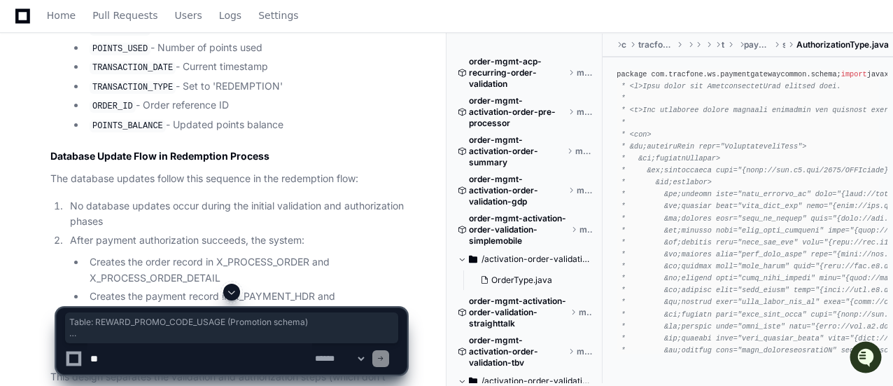
drag, startPoint x: 51, startPoint y: 117, endPoint x: 260, endPoint y: 68, distance: 214.2
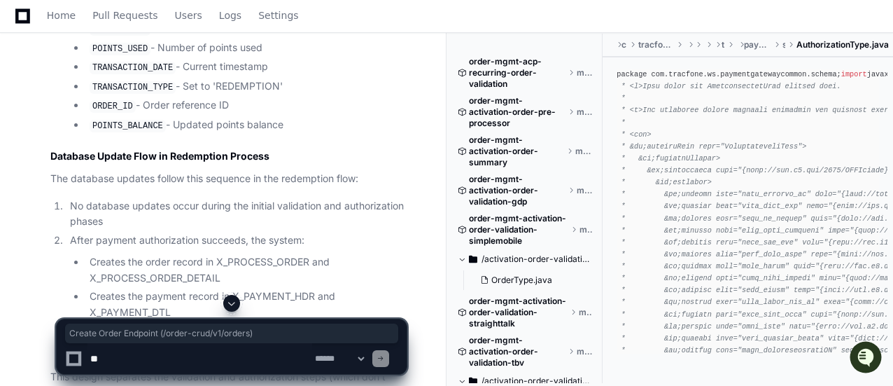
drag, startPoint x: 60, startPoint y: 99, endPoint x: 308, endPoint y: 96, distance: 247.7
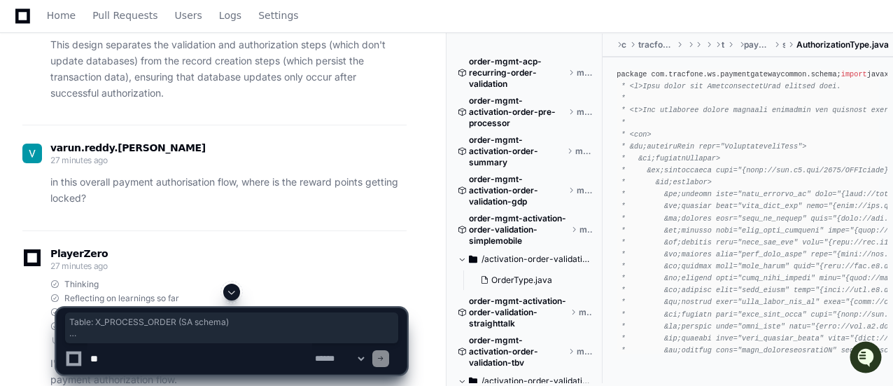
scroll to position [43833, 0]
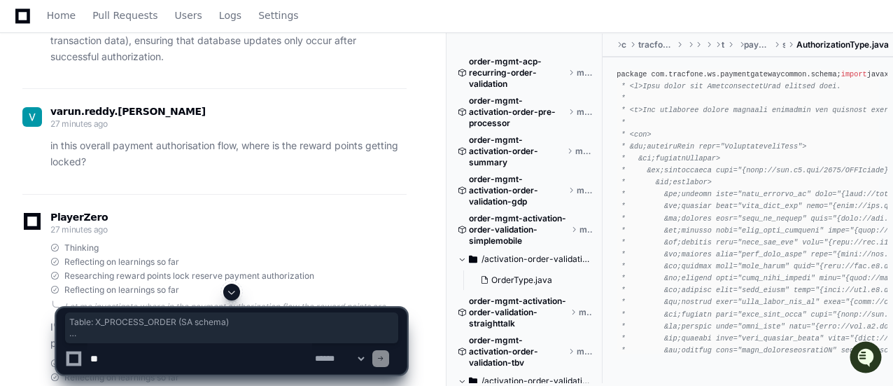
drag, startPoint x: 50, startPoint y: 73, endPoint x: 274, endPoint y: 138, distance: 232.5
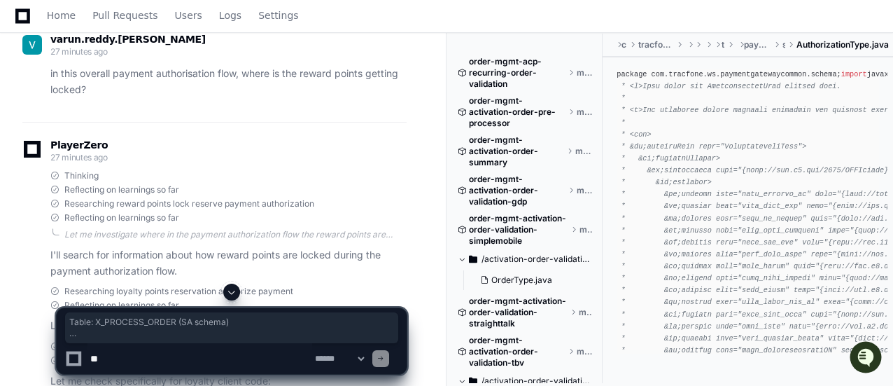
scroll to position [43902, 0]
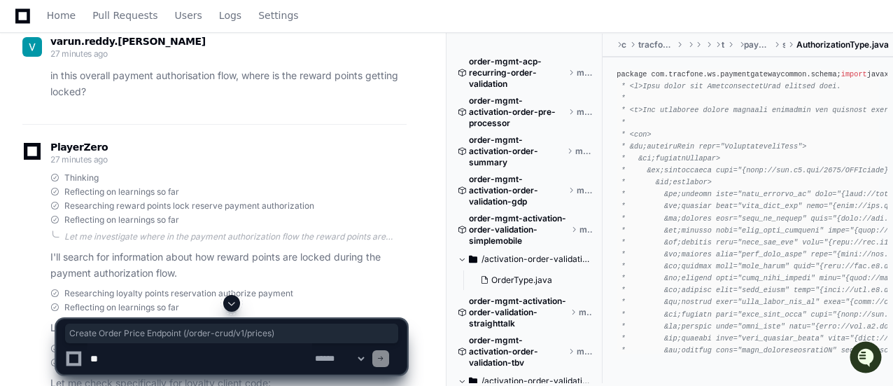
drag, startPoint x: 59, startPoint y: 102, endPoint x: 351, endPoint y: 106, distance: 291.1
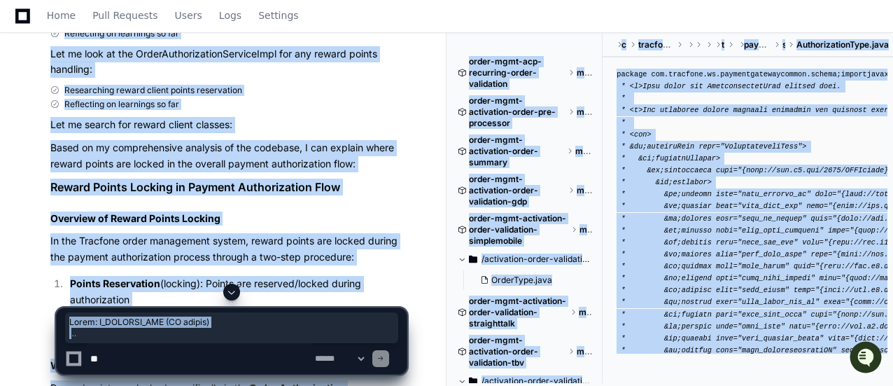
scroll to position [44518, 0]
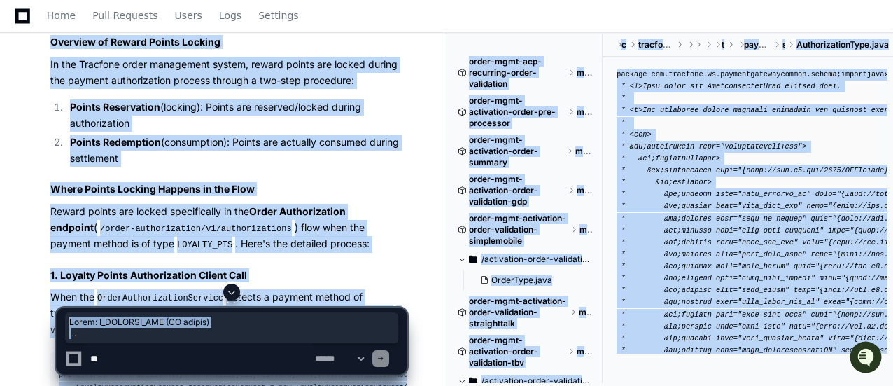
drag, startPoint x: 50, startPoint y: 76, endPoint x: 273, endPoint y: 118, distance: 226.4
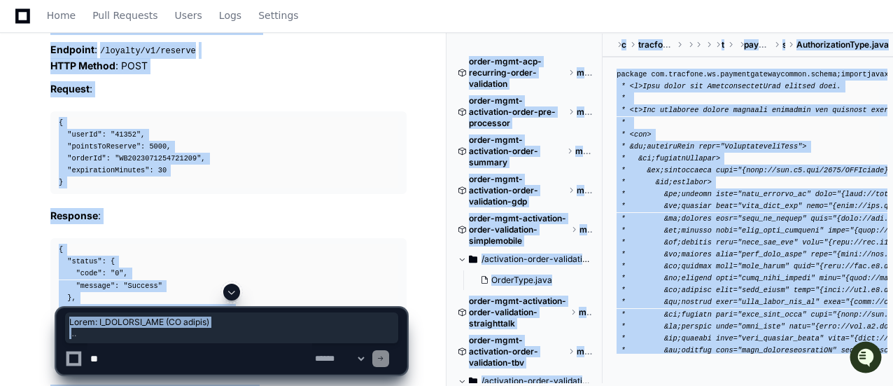
scroll to position [45008, 0]
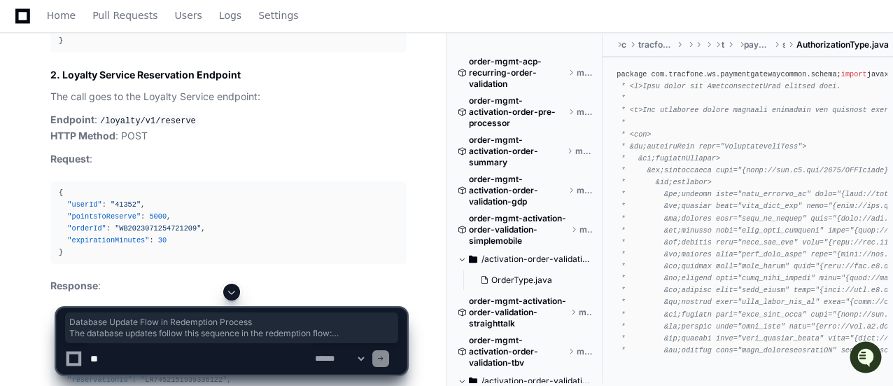
drag, startPoint x: 50, startPoint y: 52, endPoint x: 320, endPoint y: 255, distance: 337.4
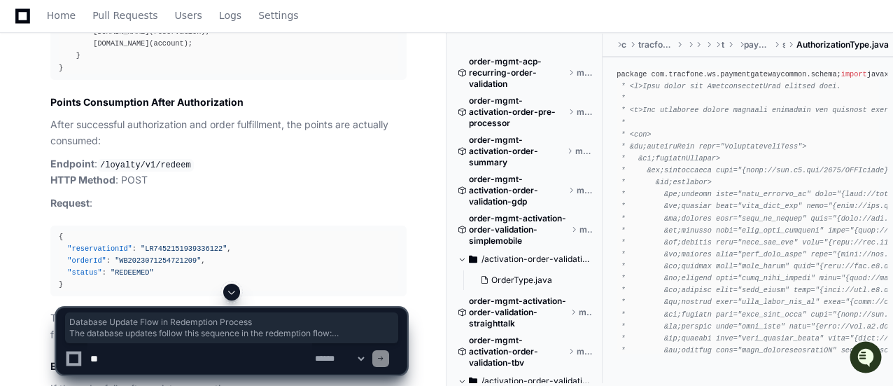
scroll to position [46035, 0]
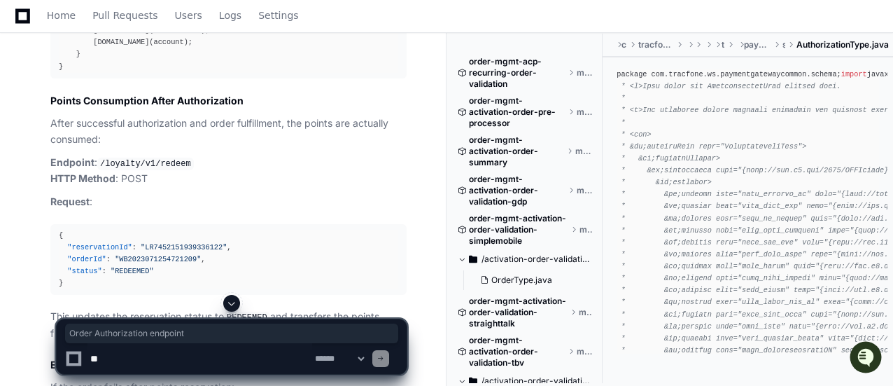
drag, startPoint x: 255, startPoint y: 138, endPoint x: 397, endPoint y: 129, distance: 142.3
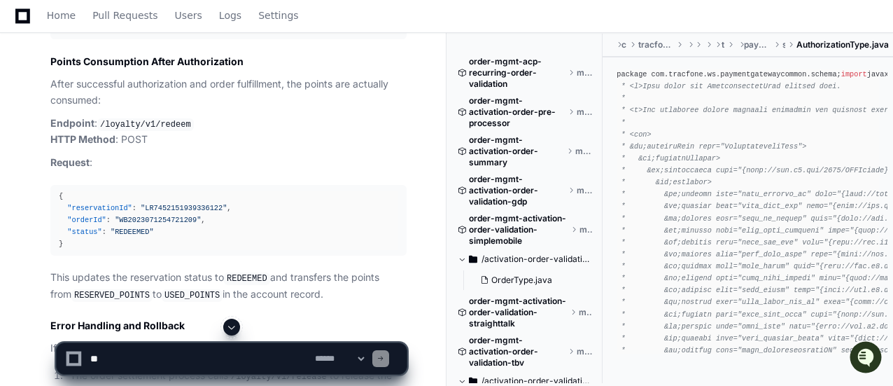
scroll to position [46105, 0]
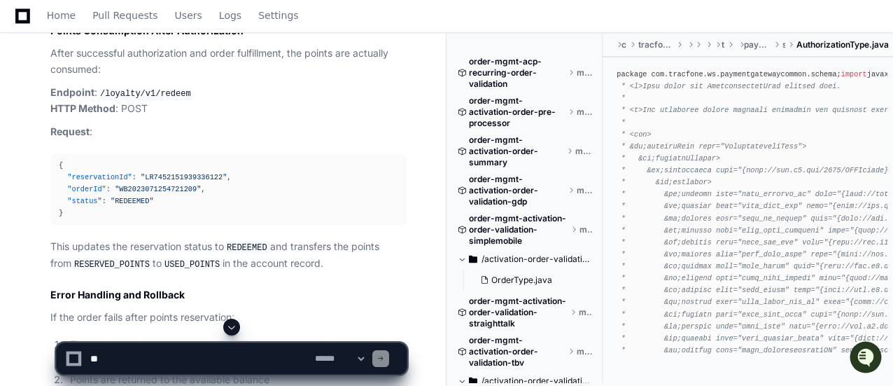
click at [232, 325] on span at bounding box center [231, 326] width 11 height 11
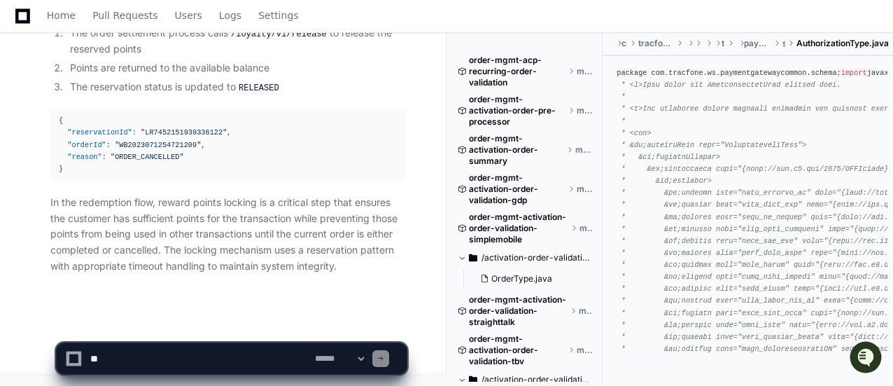
scroll to position [48064, 0]
click at [185, 350] on textarea at bounding box center [199, 358] width 225 height 31
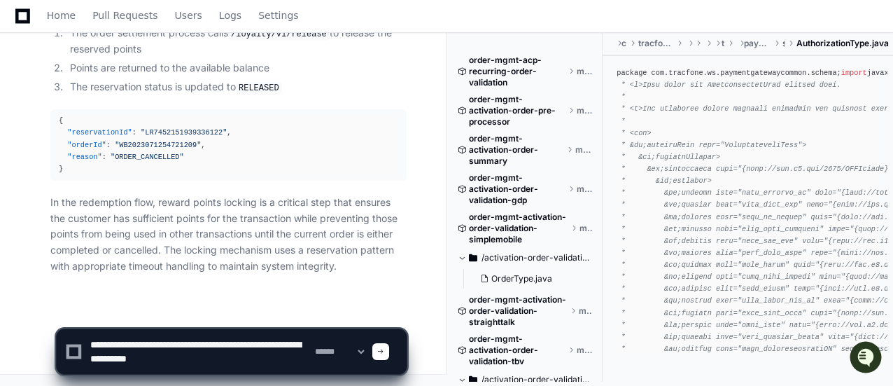
type textarea "**********"
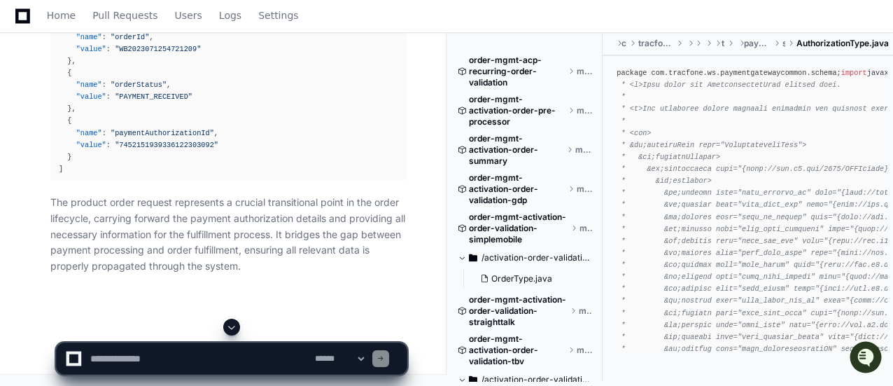
scroll to position [50605, 0]
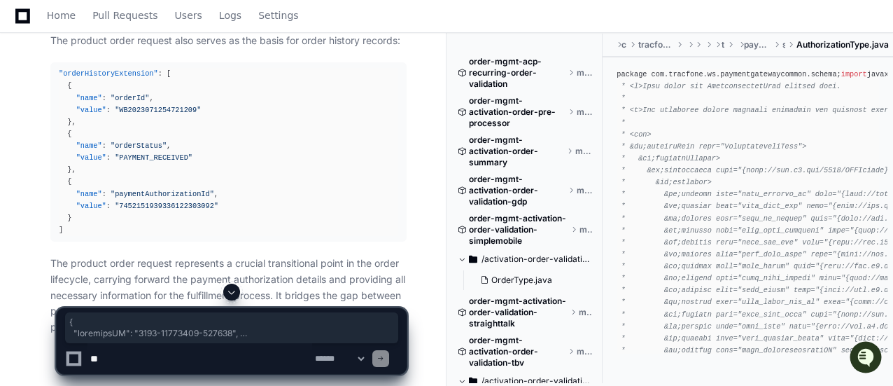
scroll to position [50355, 0]
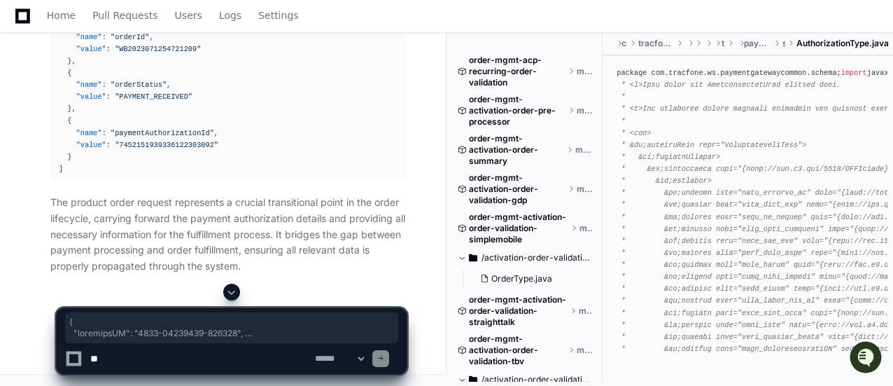
drag, startPoint x: 57, startPoint y: 170, endPoint x: 140, endPoint y: 199, distance: 87.6
copy div "{ "externalID" : "1075-21505717-115529" , "relatedParties" : [ { "party" : { "p…"
